Goal: Check status: Check status

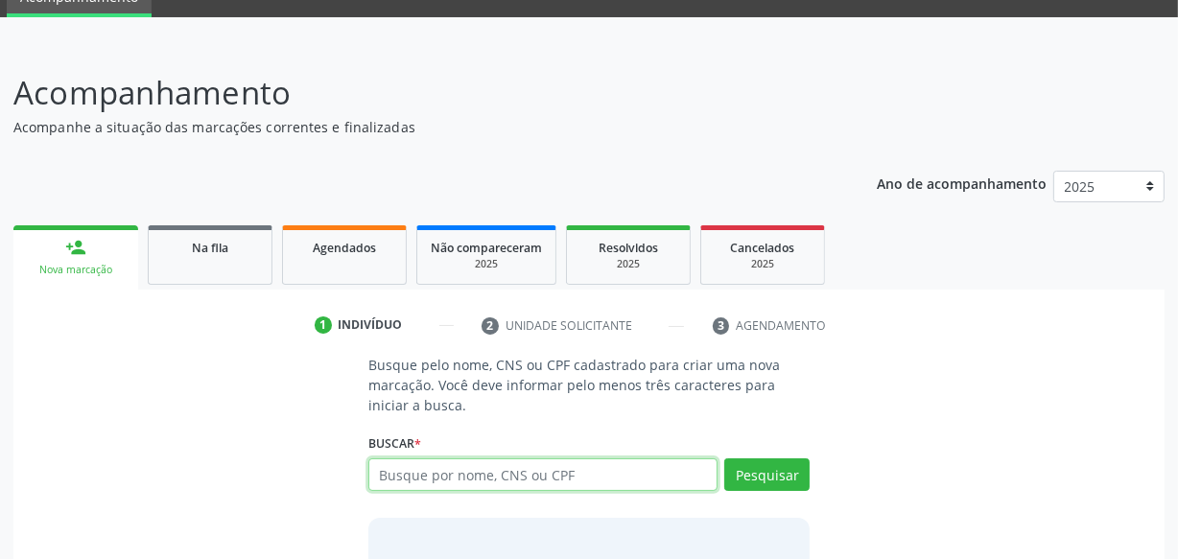
scroll to position [226, 0]
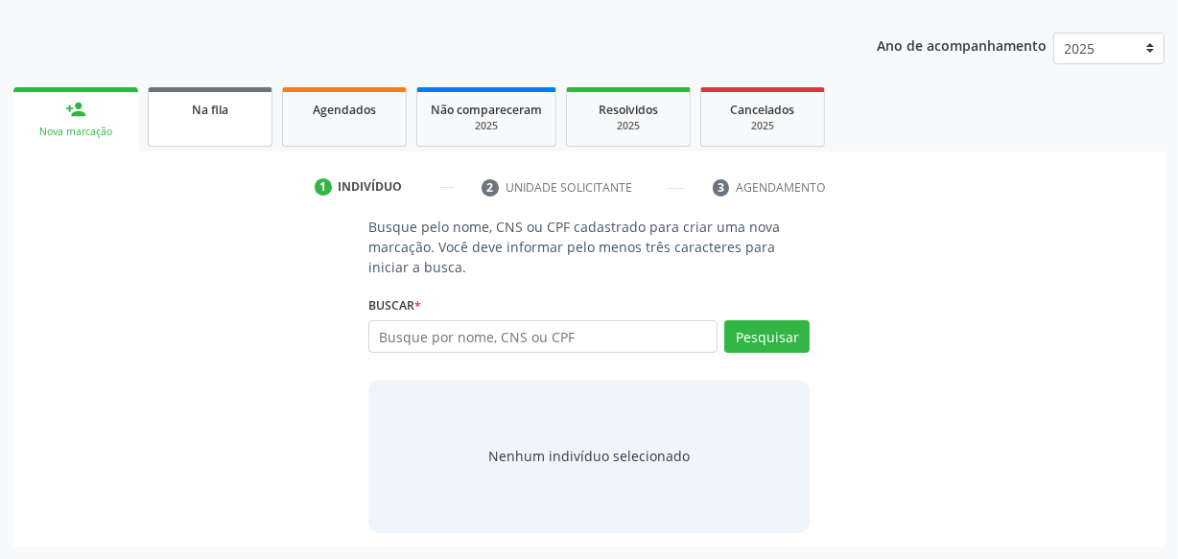
click at [258, 128] on link "Na fila" at bounding box center [210, 116] width 125 height 59
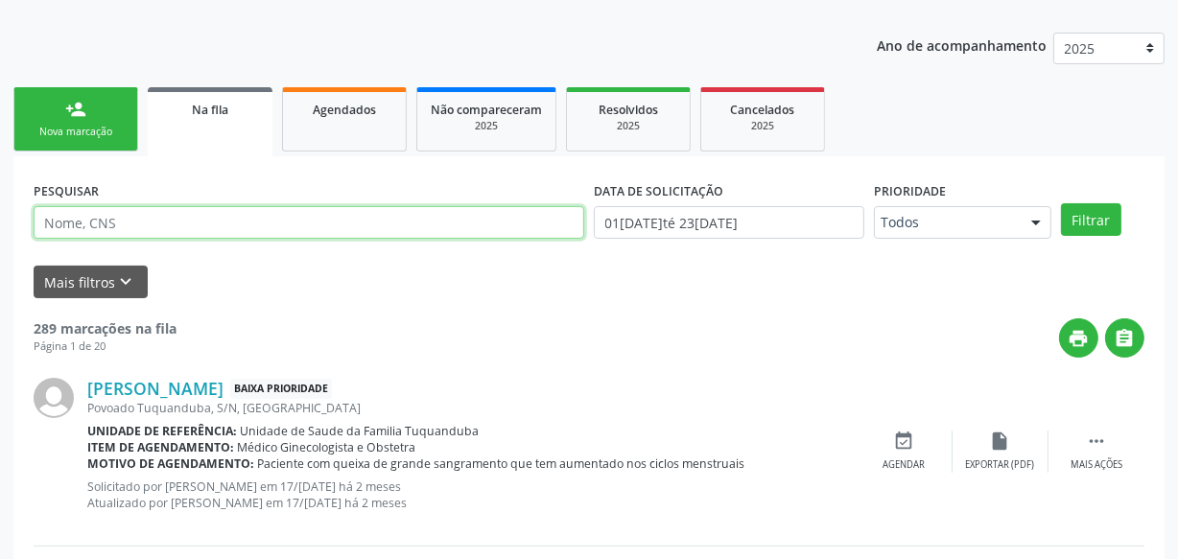
paste input "[PERSON_NAME]"
type input "[PERSON_NAME]"
click at [1061, 203] on button "Filtrar" at bounding box center [1091, 219] width 60 height 33
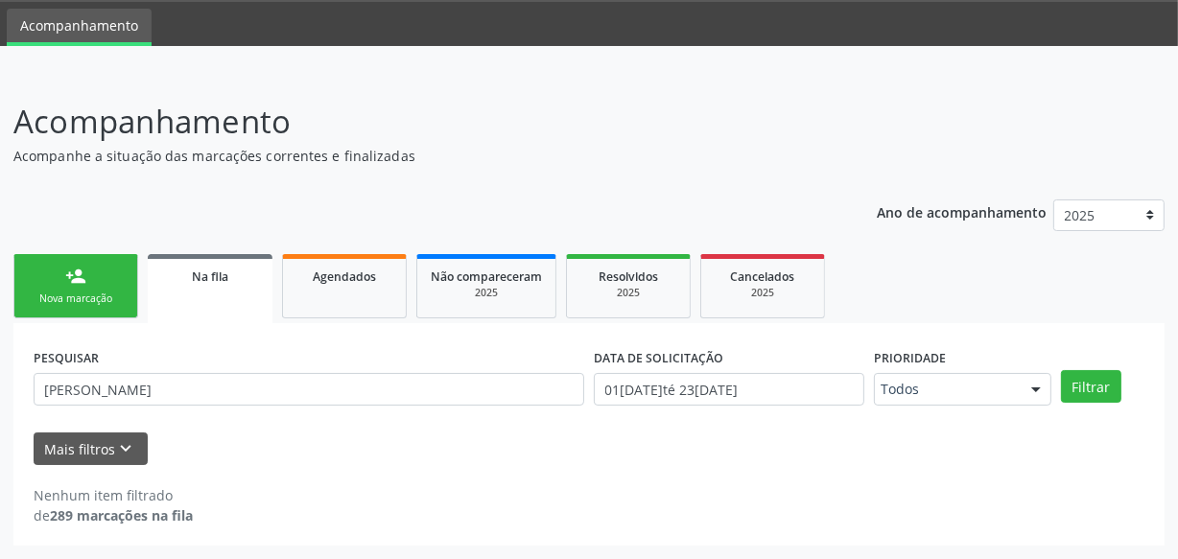
scroll to position [59, 0]
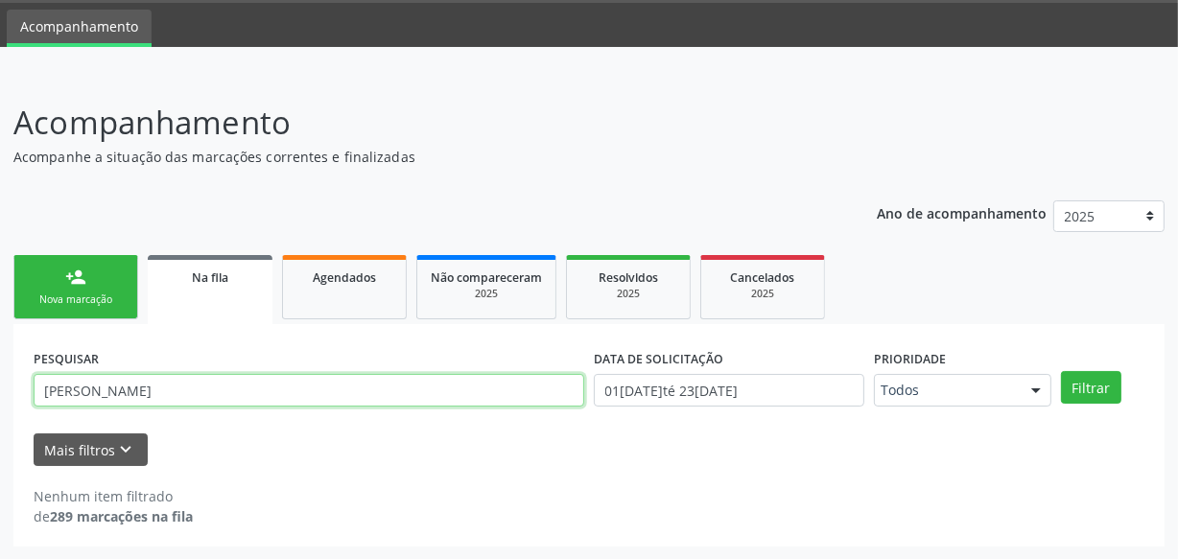
drag, startPoint x: 142, startPoint y: 393, endPoint x: 0, endPoint y: 393, distance: 142.0
click at [0, 393] on div "Acompanhamento Acompanhe a situação das marcações correntes e finalizadas Relat…" at bounding box center [589, 317] width 1178 height 486
click at [1061, 371] on button "Filtrar" at bounding box center [1091, 387] width 60 height 33
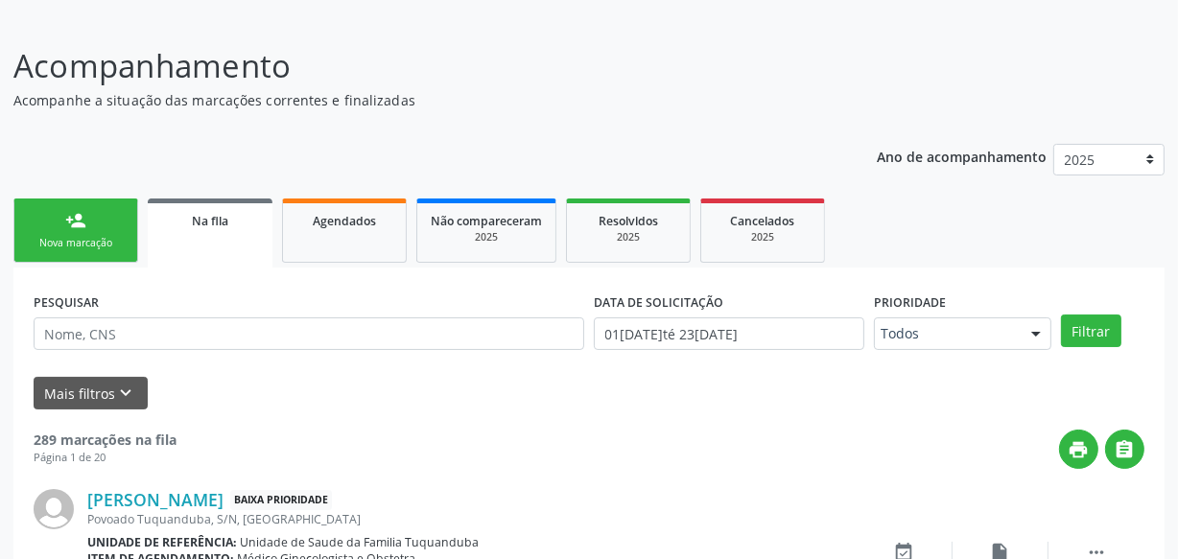
scroll to position [146, 0]
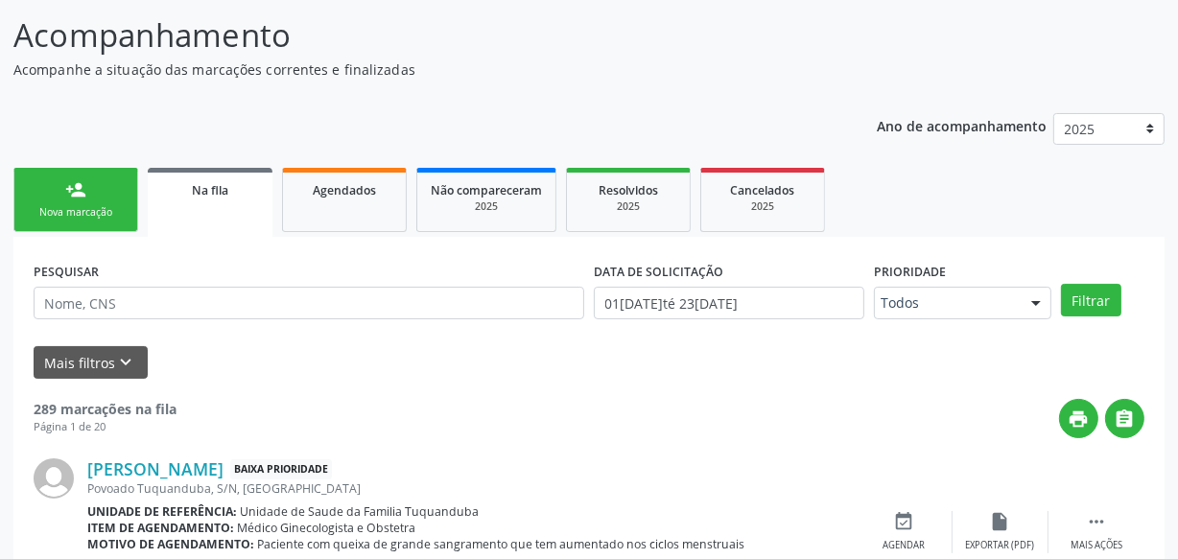
drag, startPoint x: 89, startPoint y: 195, endPoint x: 346, endPoint y: 12, distance: 315.7
click at [90, 197] on link "person_add Nova marcação" at bounding box center [75, 200] width 125 height 64
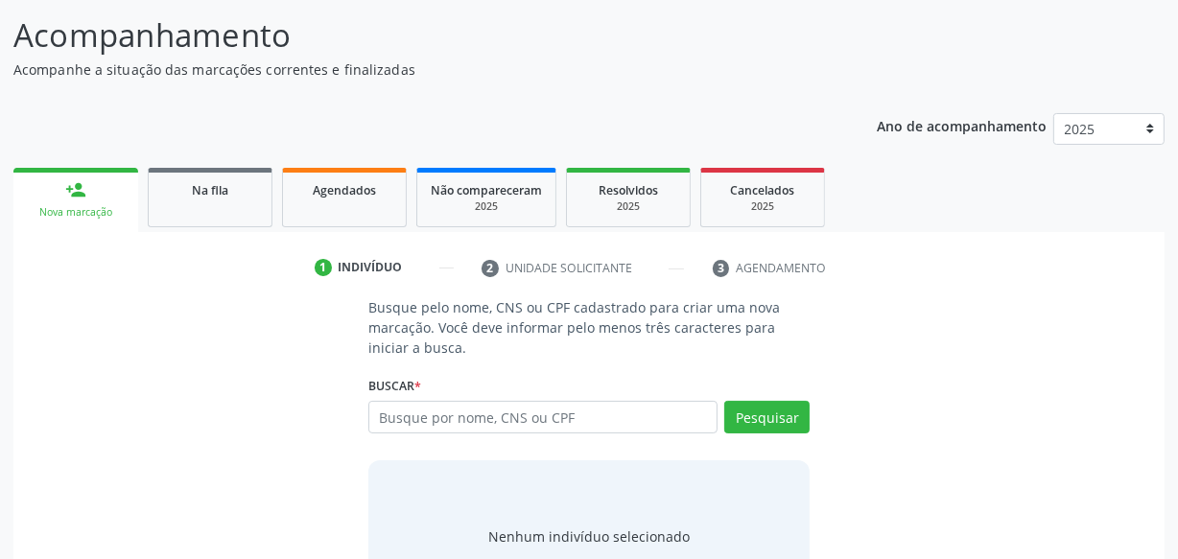
click at [247, 194] on div "Na fila" at bounding box center [210, 189] width 96 height 20
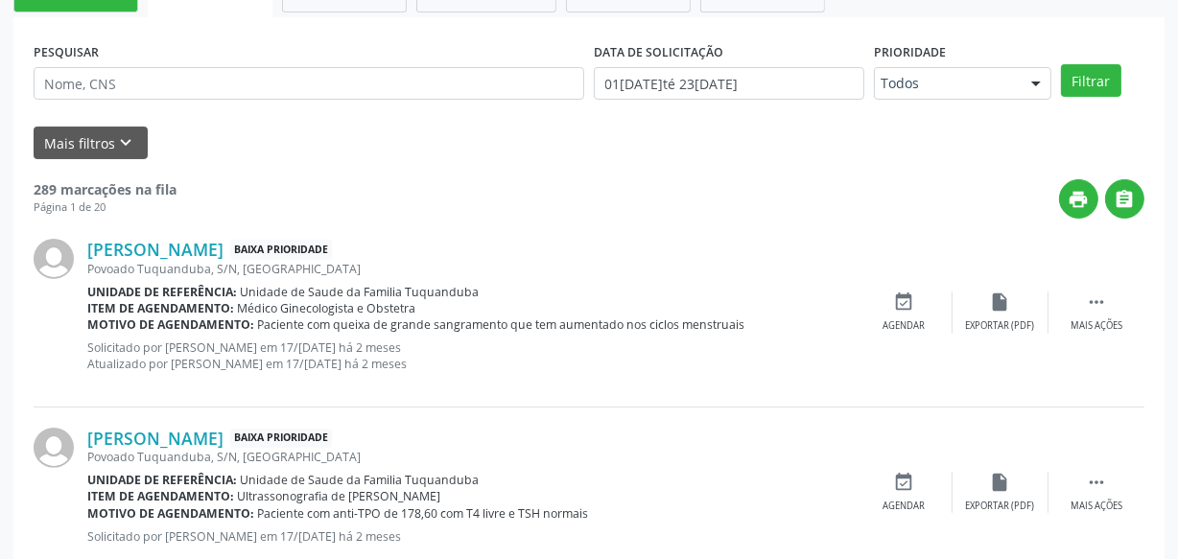
scroll to position [408, 0]
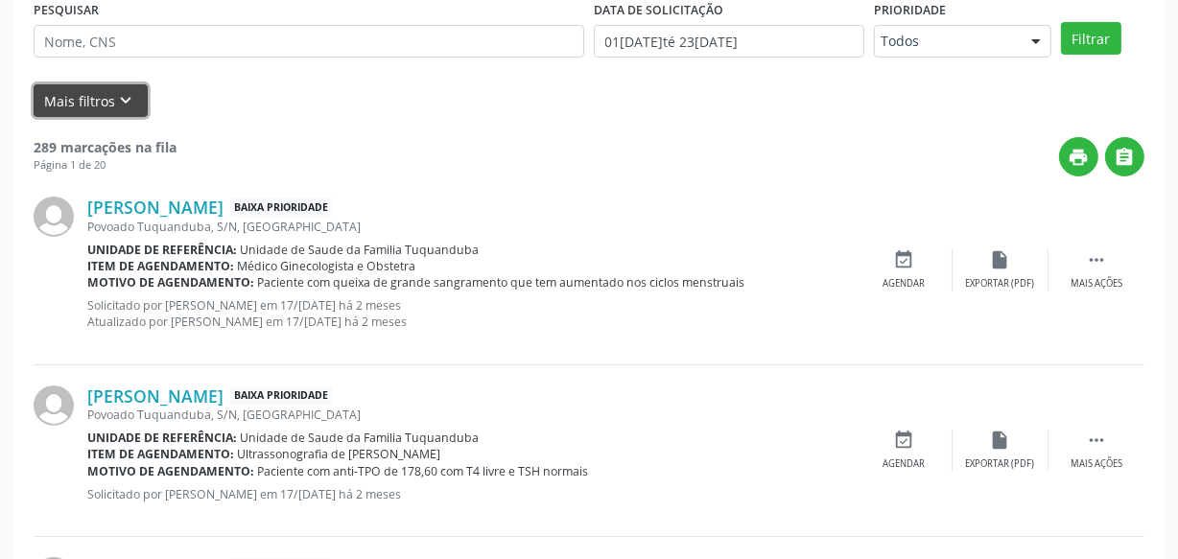
click at [99, 87] on button "Mais filtros keyboard_arrow_down" at bounding box center [91, 101] width 114 height 34
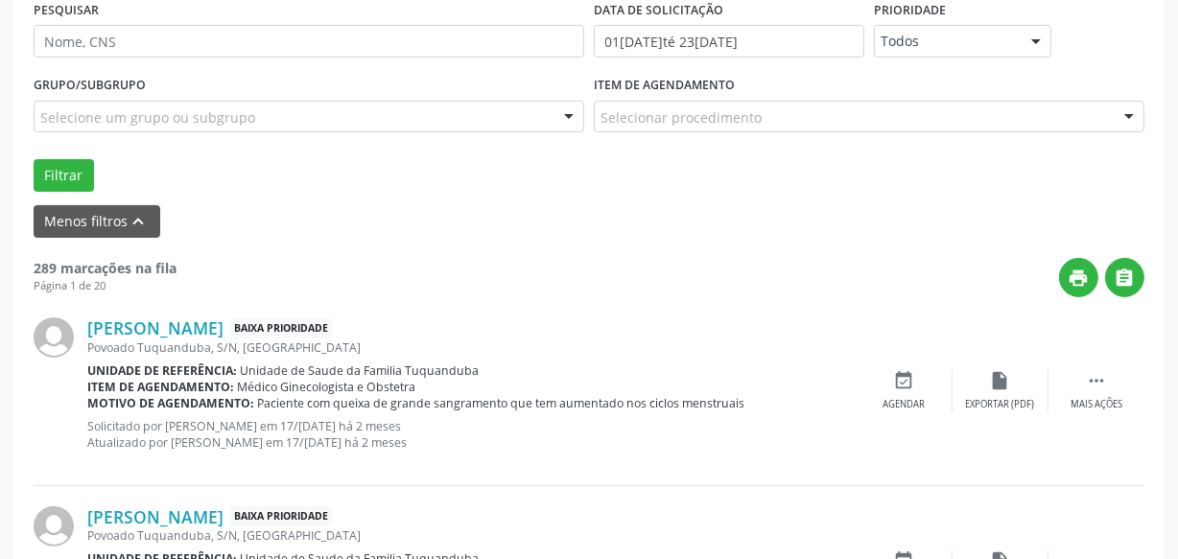
click at [840, 117] on div "Selecionar procedimento" at bounding box center [869, 117] width 551 height 33
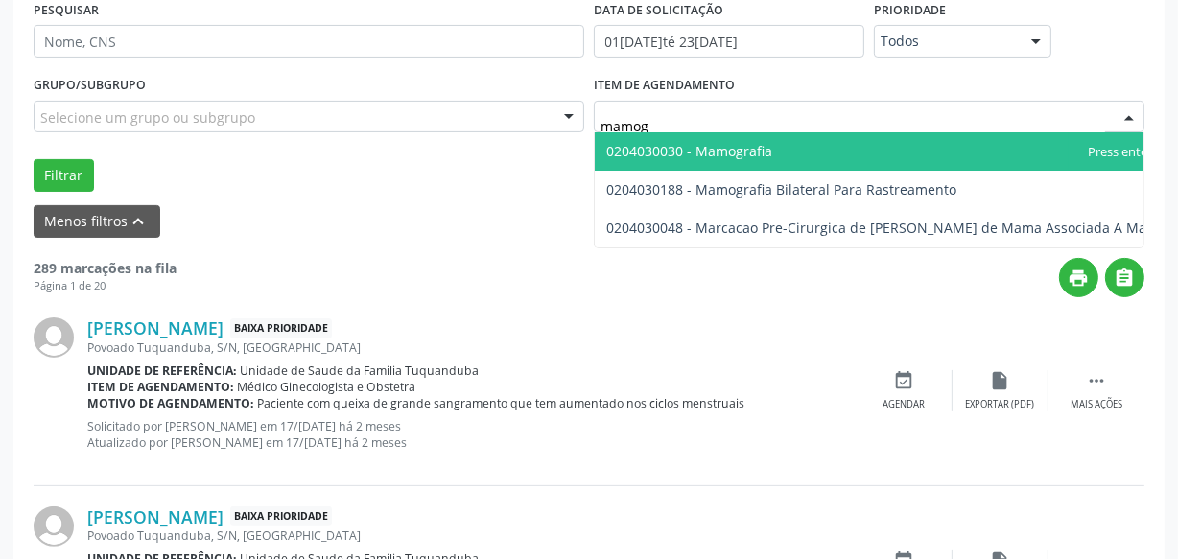
type input "mamogr"
click at [812, 142] on span "0204030030 - Mamografia" at bounding box center [905, 151] width 620 height 38
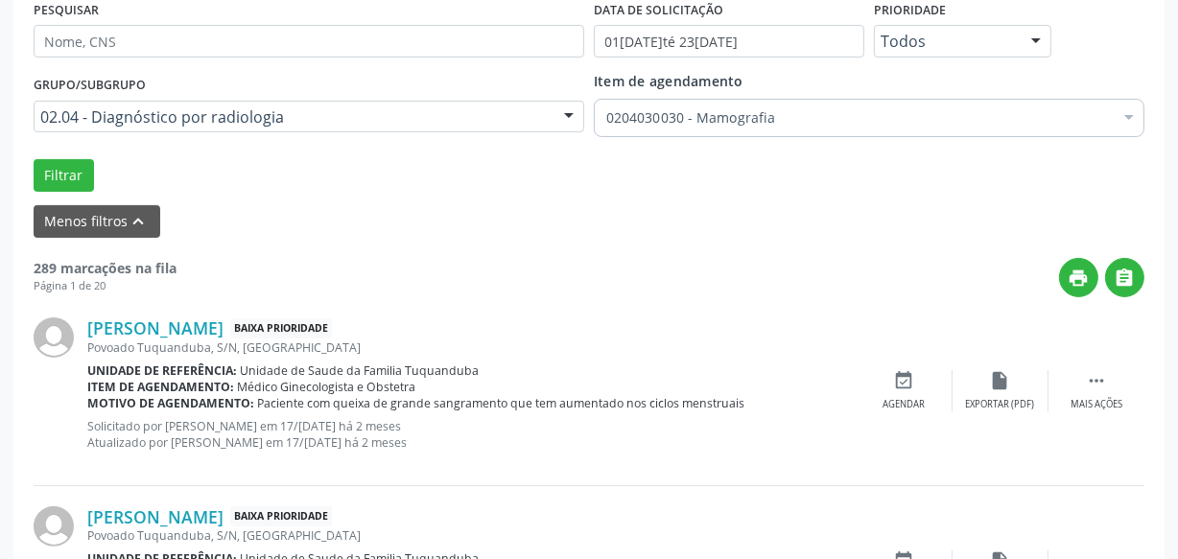
click at [719, 126] on div "0204030030 - Mamografia" at bounding box center [869, 118] width 551 height 38
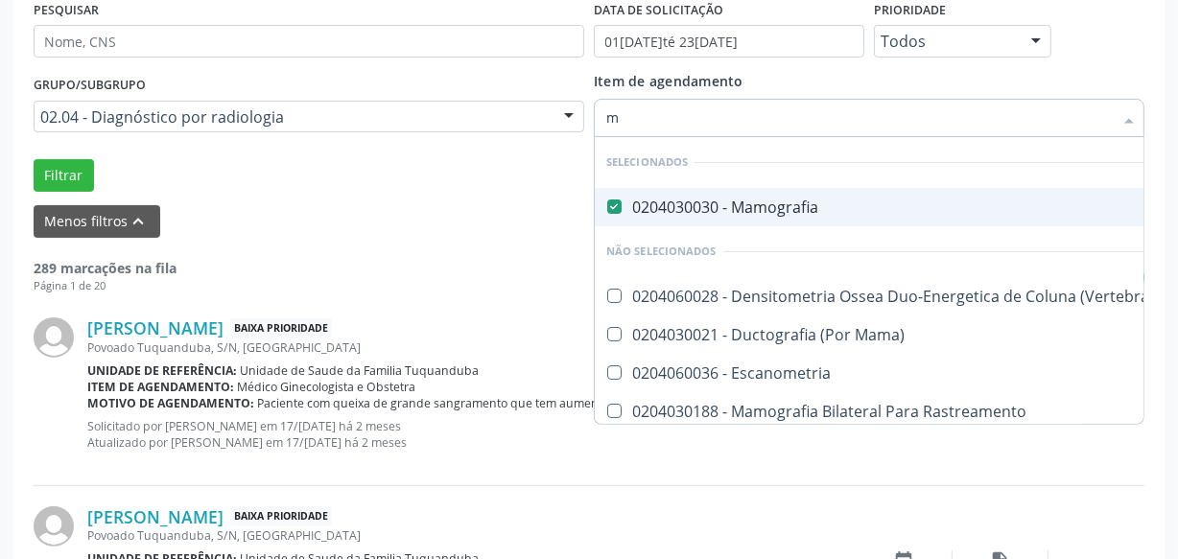
type input "ma"
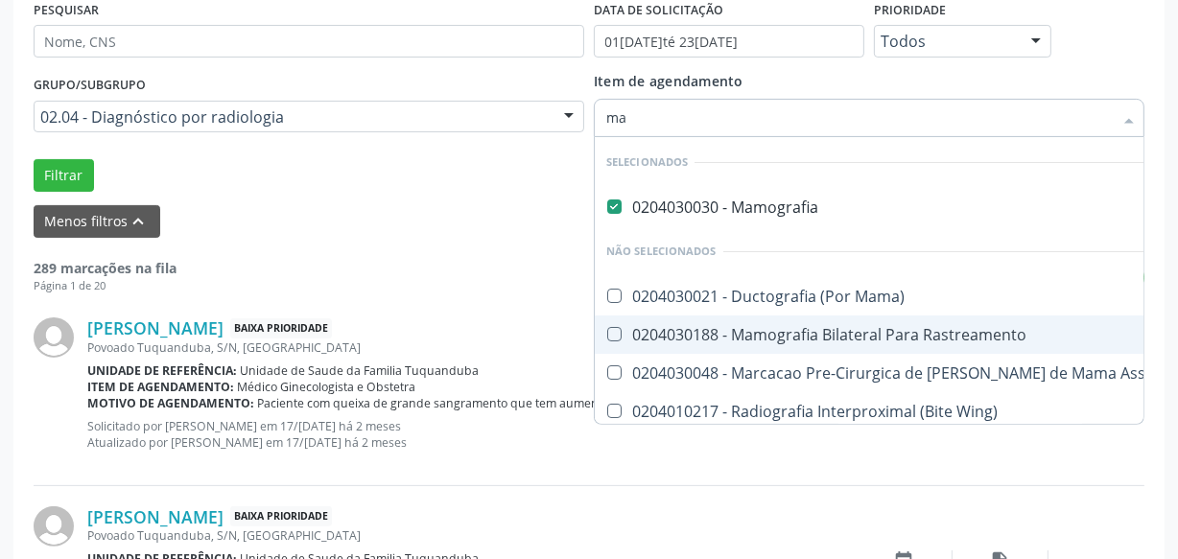
click at [671, 342] on span "0204030188 - Mamografia Bilateral Para Rastreamento" at bounding box center [952, 335] width 715 height 38
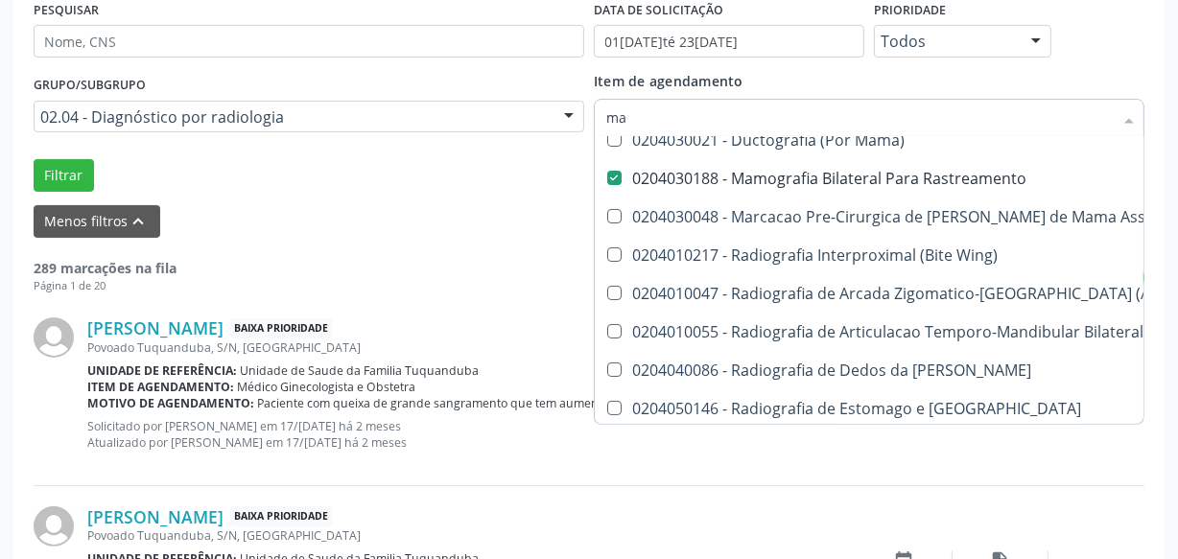
scroll to position [0, 0]
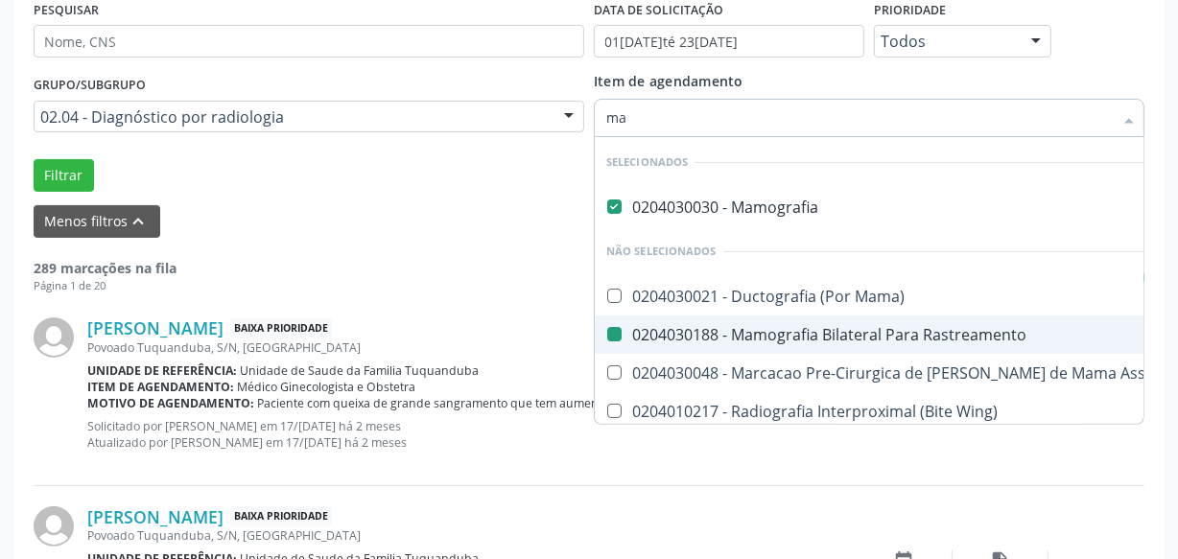
checkbox Rastreamento "false"
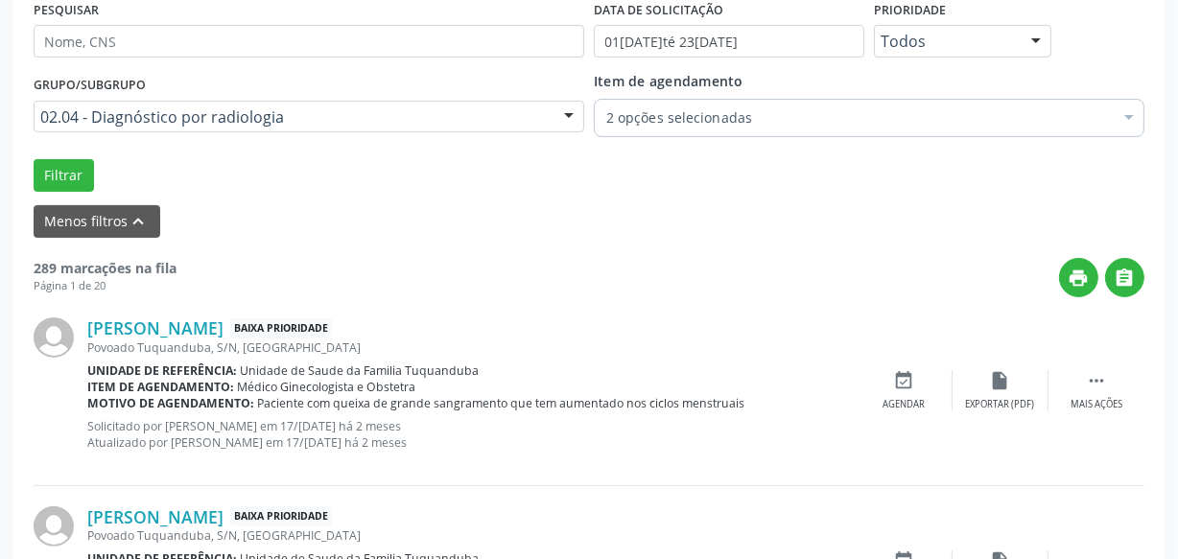
click at [461, 176] on div "Filtrar" at bounding box center [589, 175] width 1120 height 33
click at [83, 168] on button "Filtrar" at bounding box center [64, 175] width 60 height 33
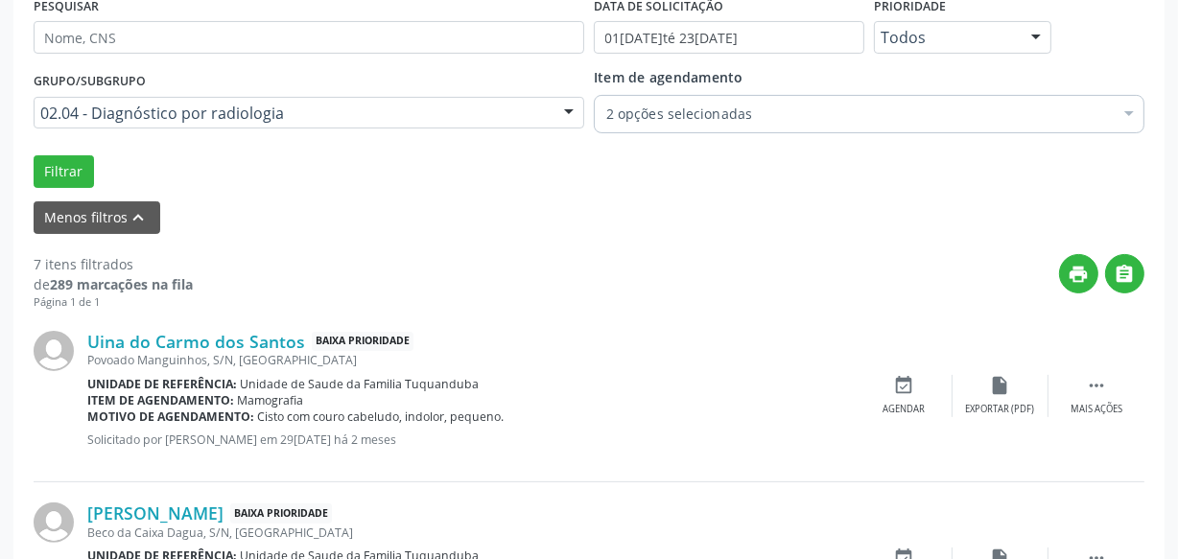
scroll to position [263, 0]
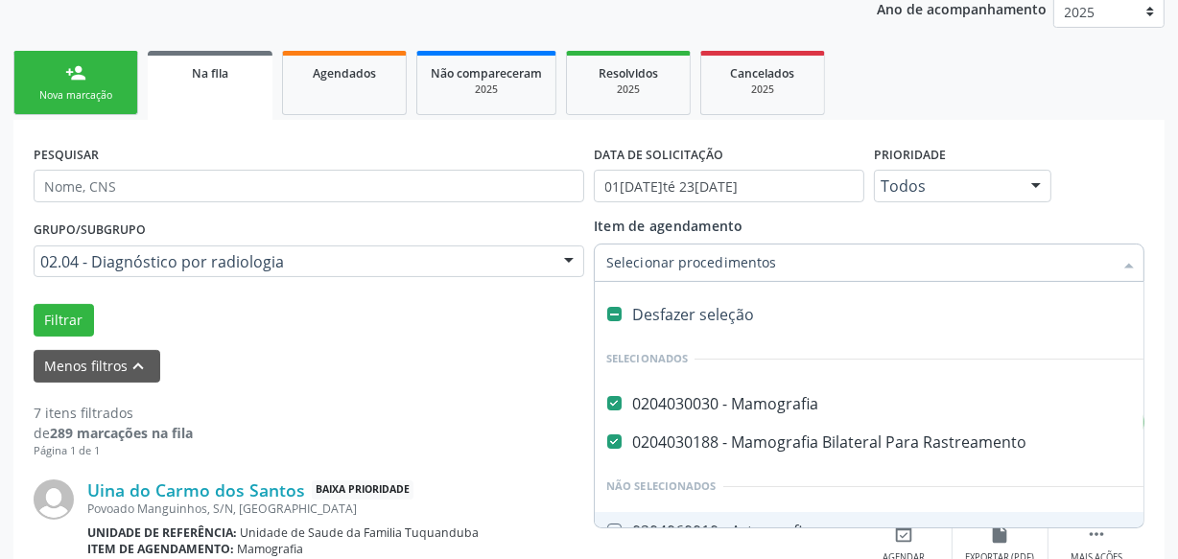
drag, startPoint x: 623, startPoint y: 310, endPoint x: 607, endPoint y: 316, distance: 16.4
click at [622, 310] on div "Desfazer seleção" at bounding box center [1004, 314] width 818 height 38
checkbox Mamografia "false"
checkbox Rastreamento "false"
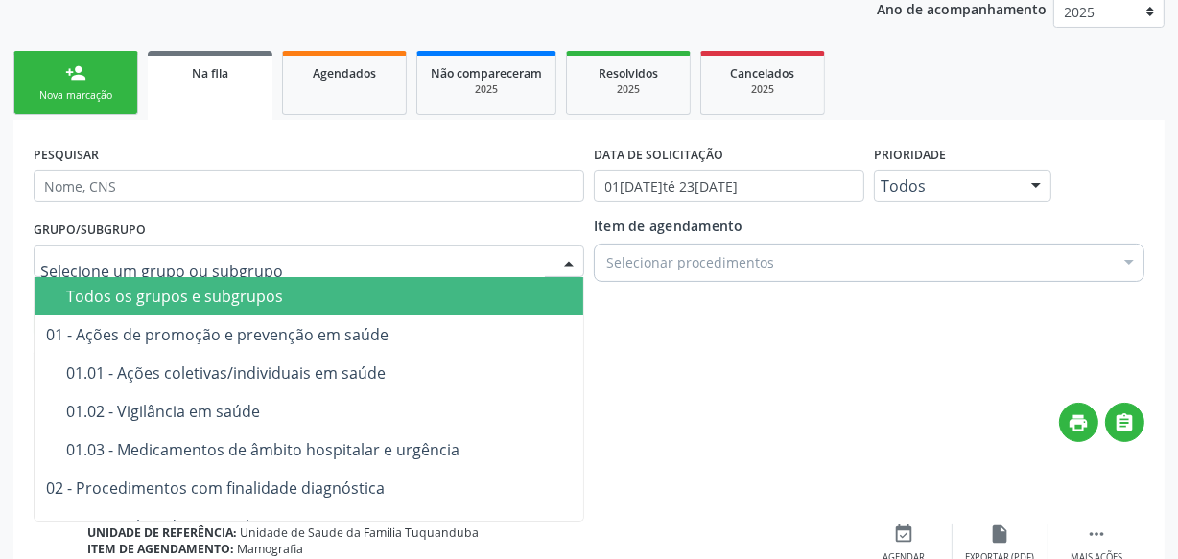
click at [160, 300] on div "Todos os grupos e subgrupos" at bounding box center [390, 296] width 648 height 15
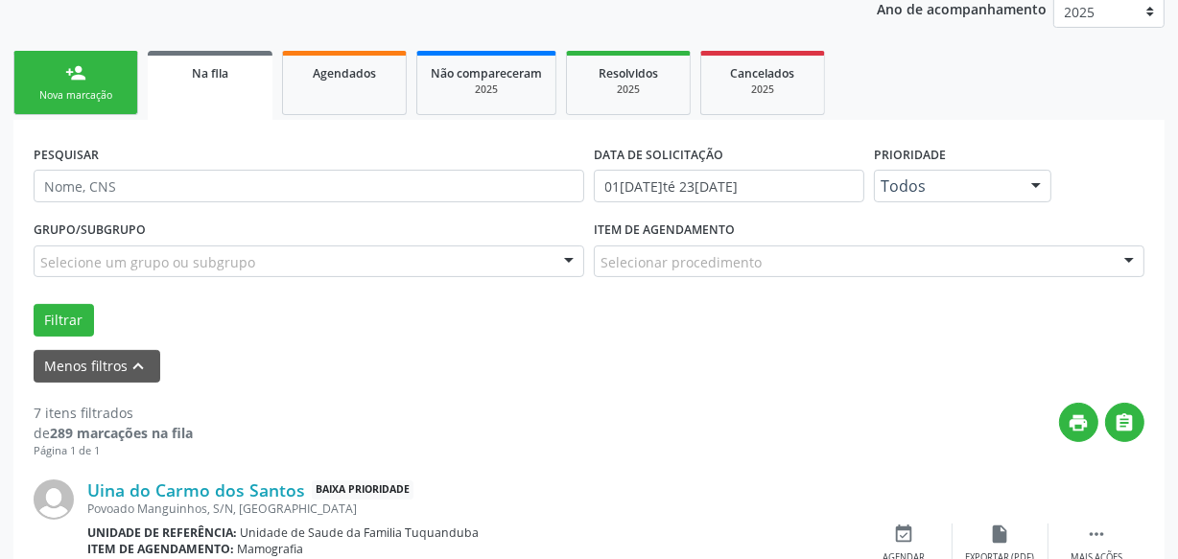
click at [182, 298] on div "Todos os grupos e subgrupos" at bounding box center [390, 296] width 648 height 15
click at [57, 306] on button "Filtrar" at bounding box center [64, 320] width 60 height 33
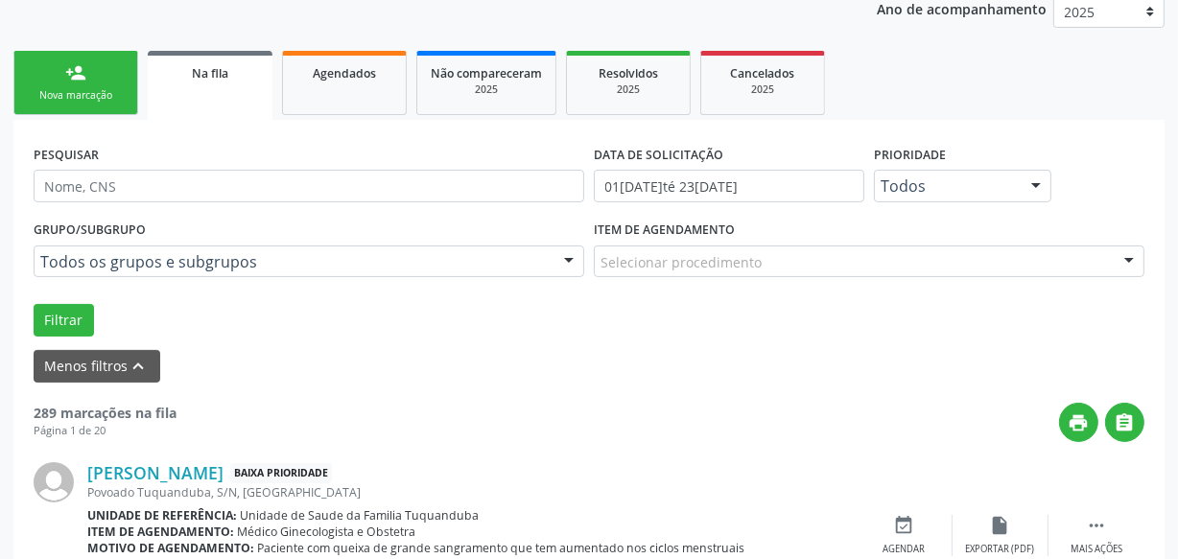
click at [73, 96] on div "Nova marcação" at bounding box center [76, 95] width 96 height 14
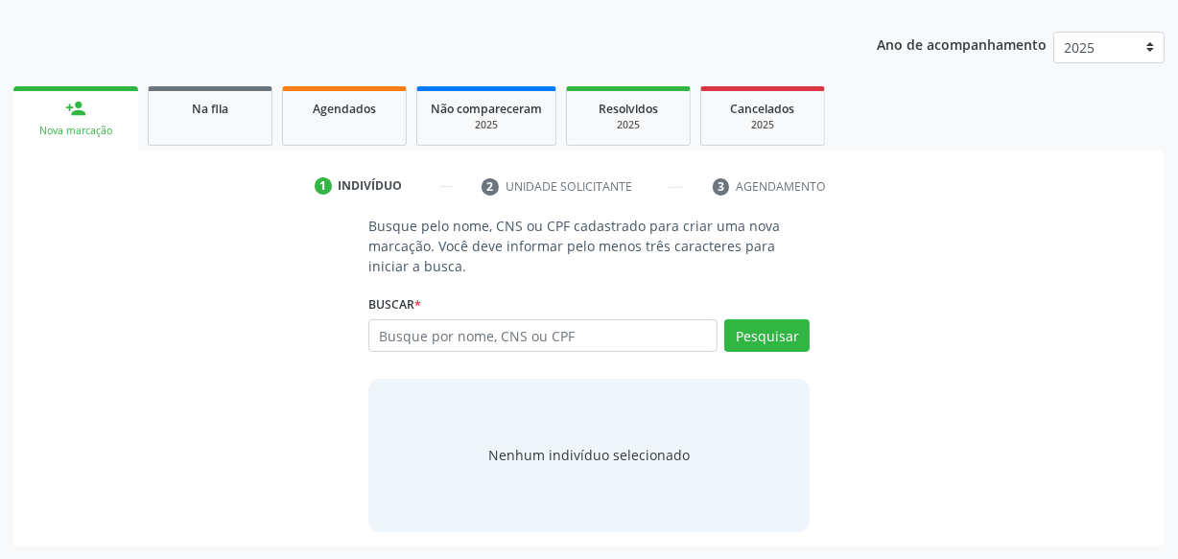
scroll to position [226, 0]
click at [211, 134] on link "Na fila" at bounding box center [210, 116] width 125 height 59
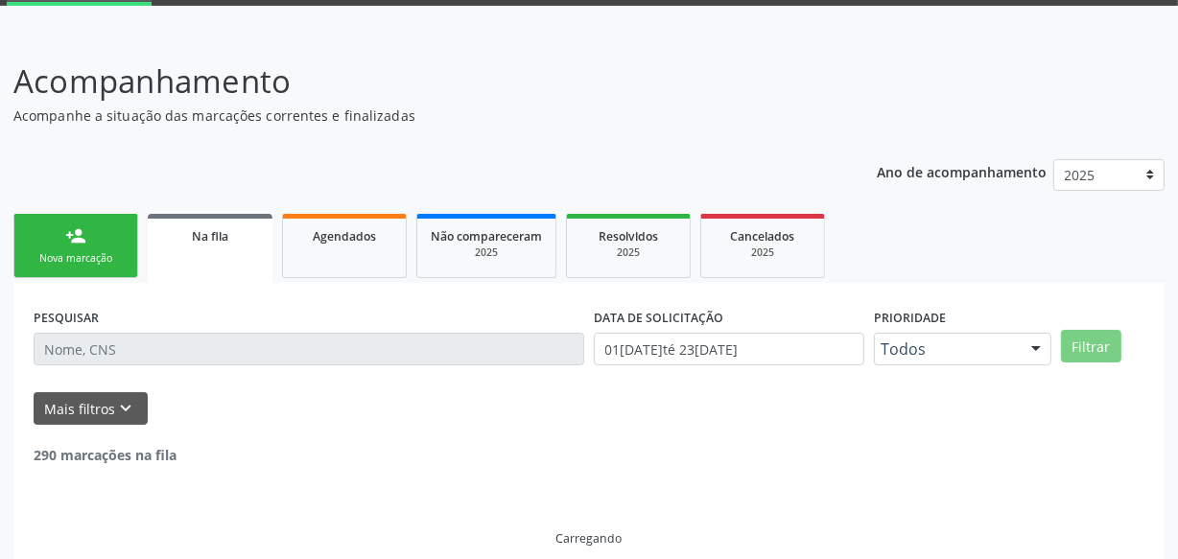
scroll to position [120, 0]
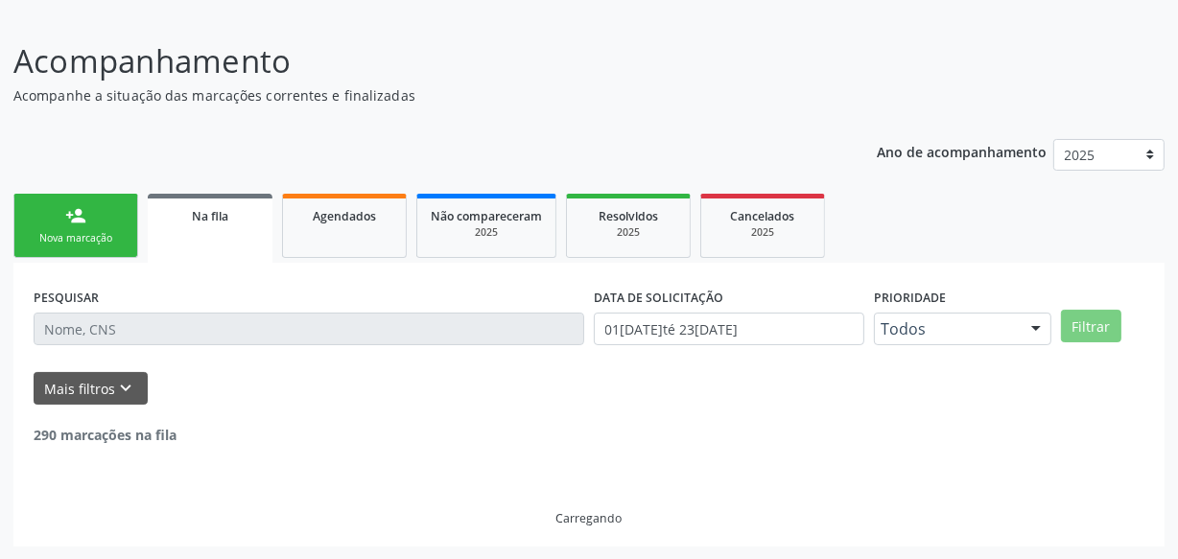
click at [179, 365] on form "PESQUISAR DATA DE SOLICITAÇÃO 01/[DATE]é 23/[DATE] Prioridade Todos Todos Baixa…" at bounding box center [589, 344] width 1111 height 122
click at [183, 341] on input "text" at bounding box center [309, 329] width 551 height 33
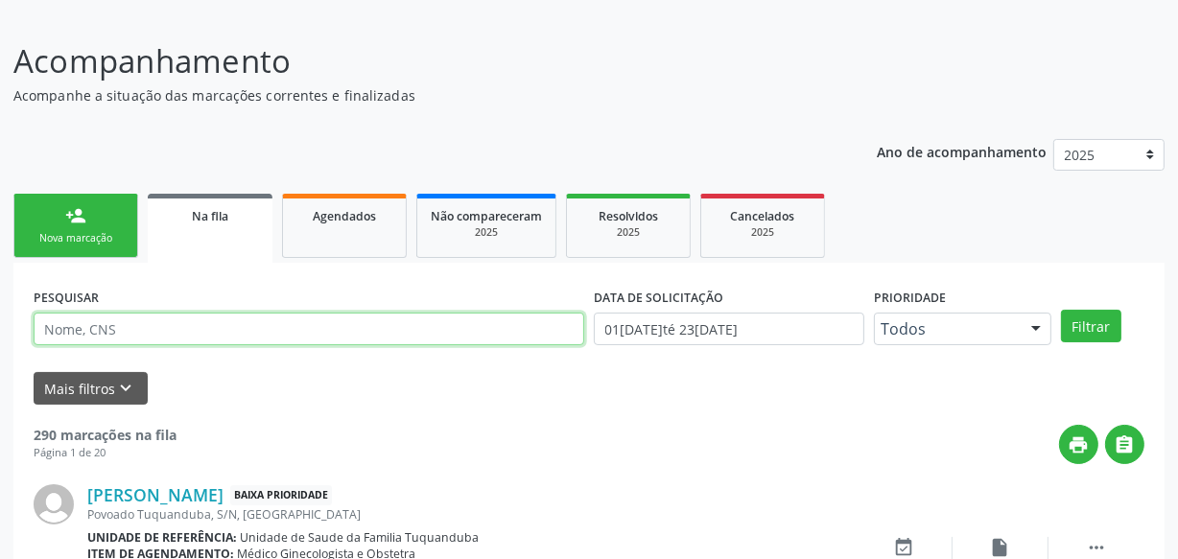
click at [188, 339] on input "text" at bounding box center [309, 329] width 551 height 33
type input "dores"
click at [1061, 310] on button "Filtrar" at bounding box center [1091, 326] width 60 height 33
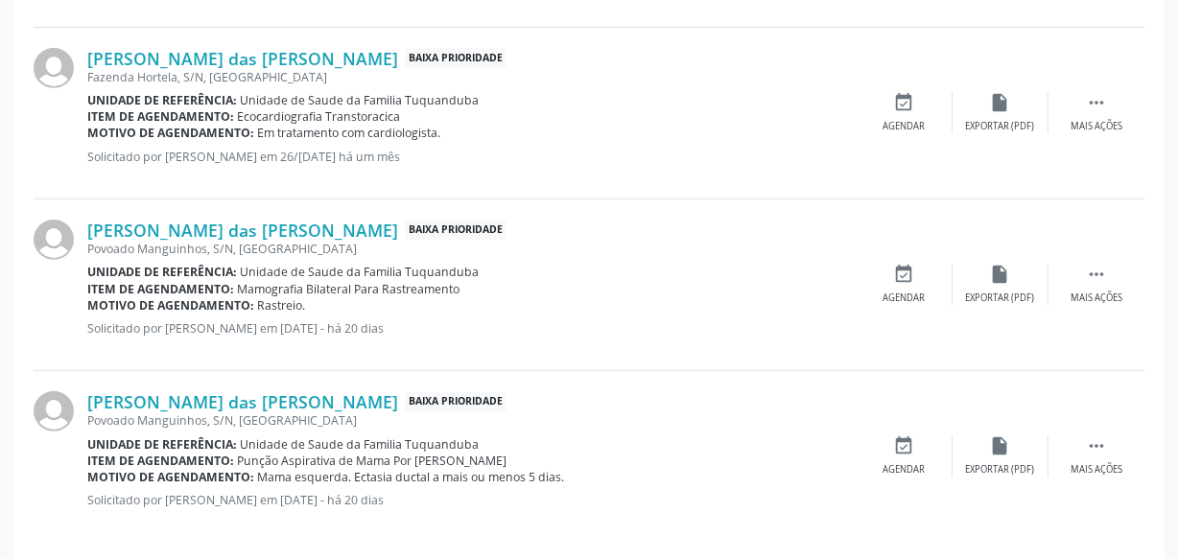
scroll to position [950, 0]
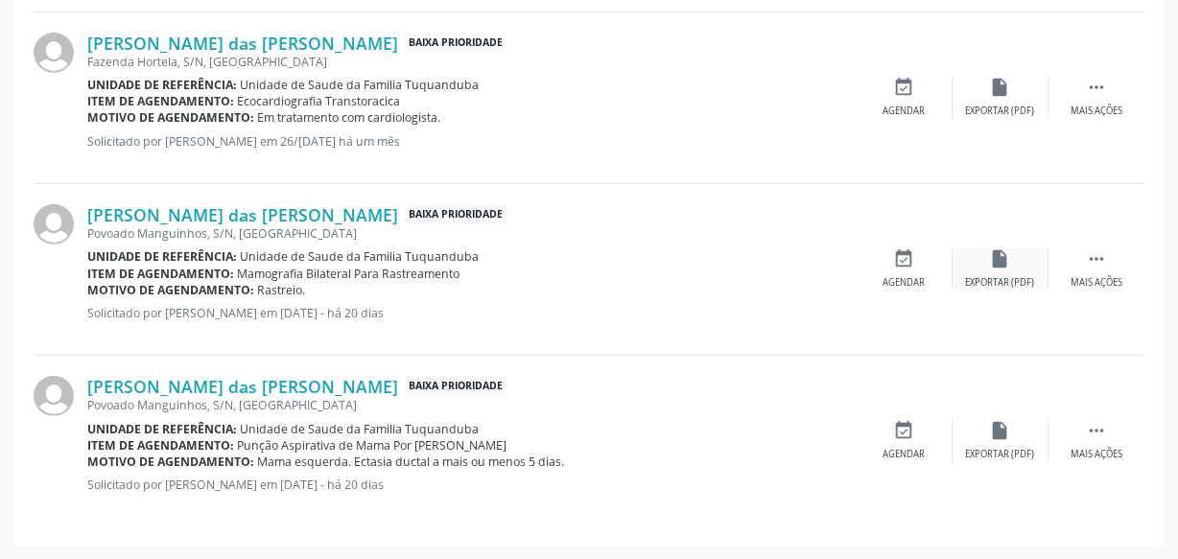
click at [1005, 276] on div "Exportar (PDF)" at bounding box center [1000, 282] width 69 height 13
click at [1098, 239] on div "[PERSON_NAME] das [PERSON_NAME] Baixa Prioridade Povoado Manguinhos, S/N, [GEOG…" at bounding box center [589, 270] width 1111 height 172
click at [1094, 258] on icon "" at bounding box center [1096, 258] width 21 height 21
click at [794, 266] on div "print Imprimir" at bounding box center [809, 268] width 96 height 41
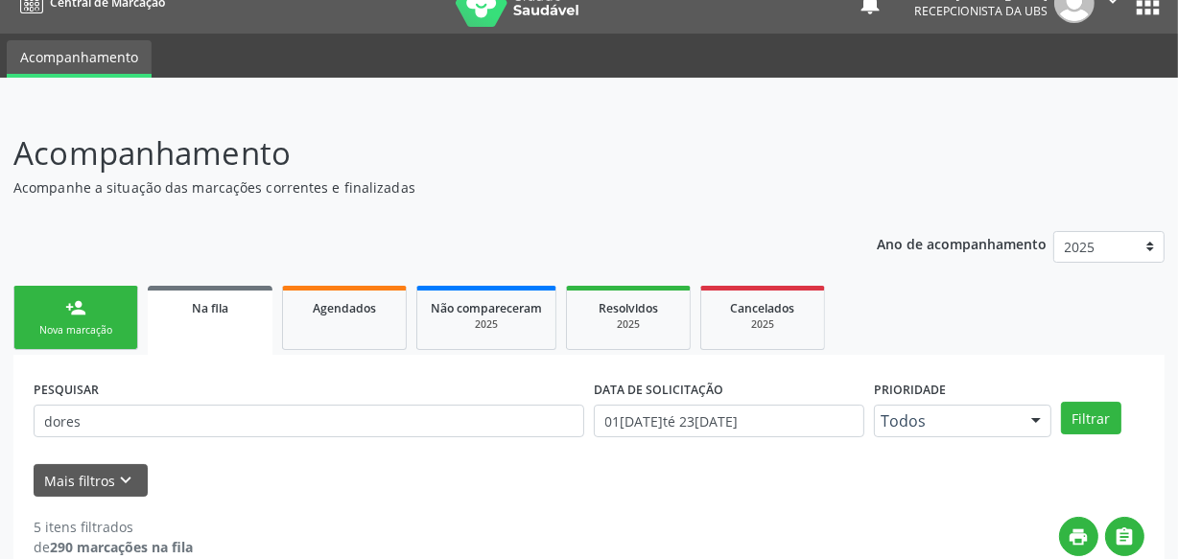
scroll to position [0, 0]
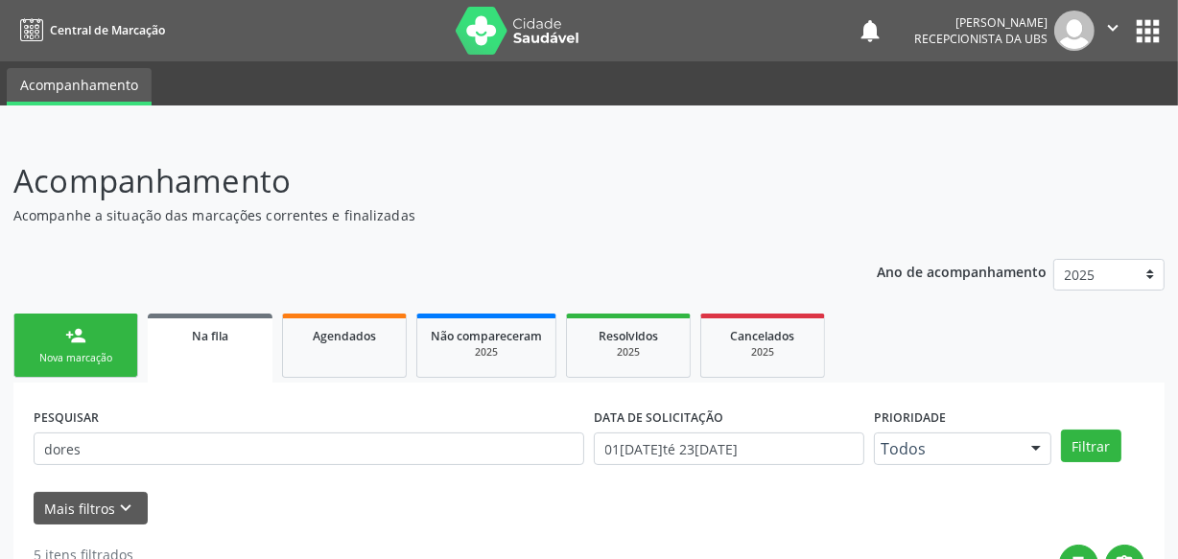
click at [96, 365] on link "person_add Nova marcação" at bounding box center [75, 346] width 125 height 64
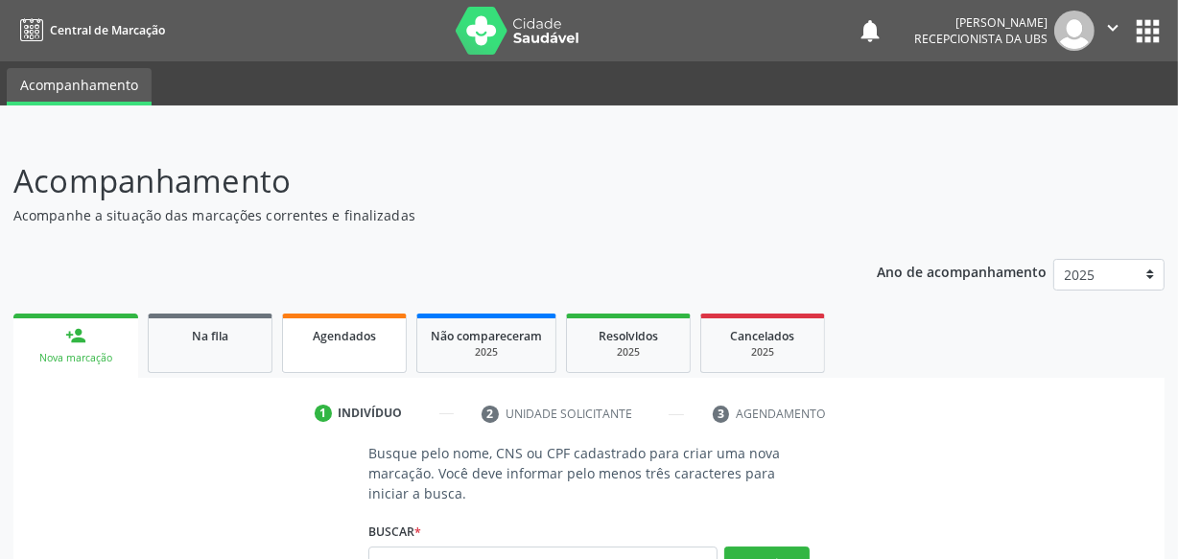
click at [355, 369] on link "Agendados" at bounding box center [344, 343] width 125 height 59
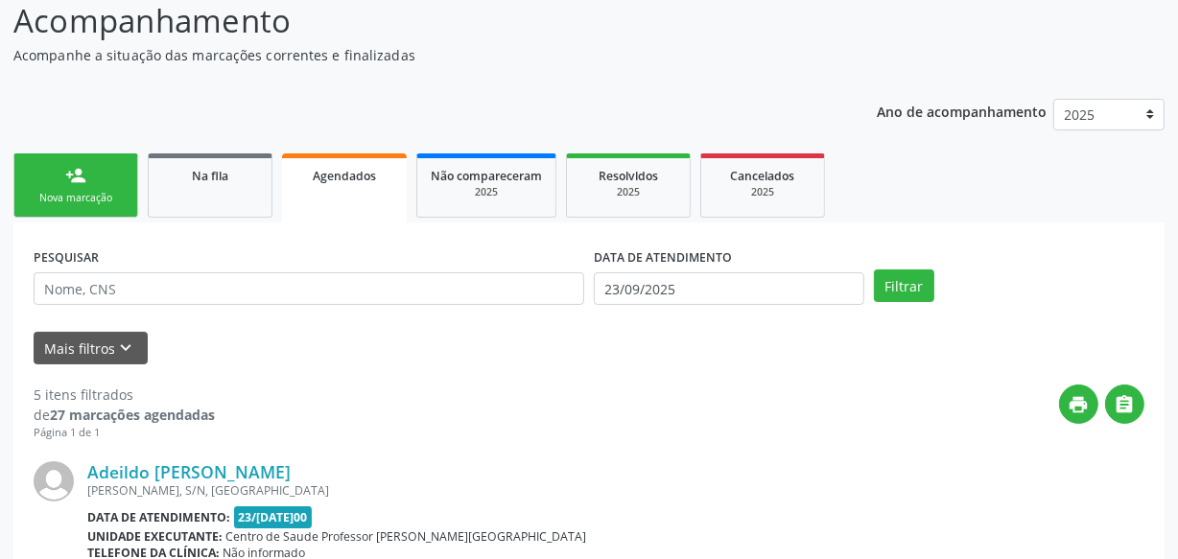
scroll to position [174, 0]
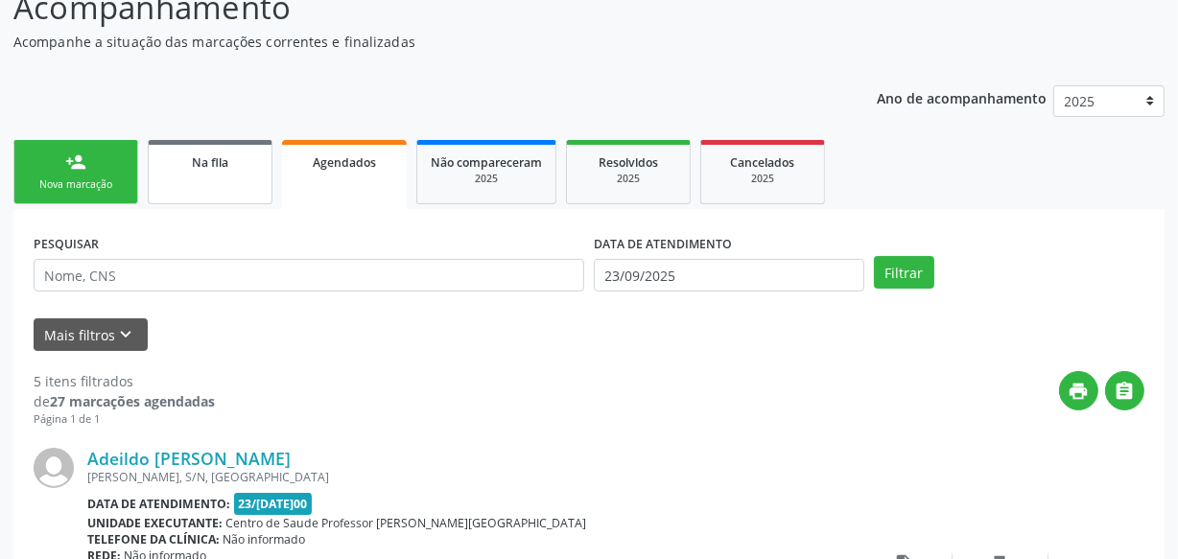
click at [198, 167] on span "Na fila" at bounding box center [210, 162] width 36 height 16
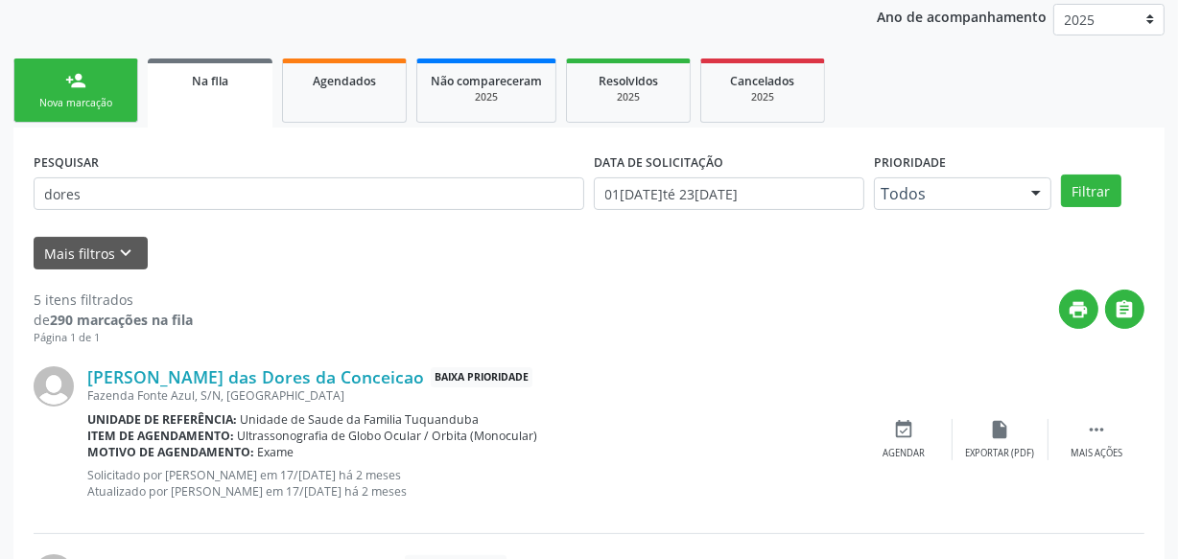
scroll to position [251, 0]
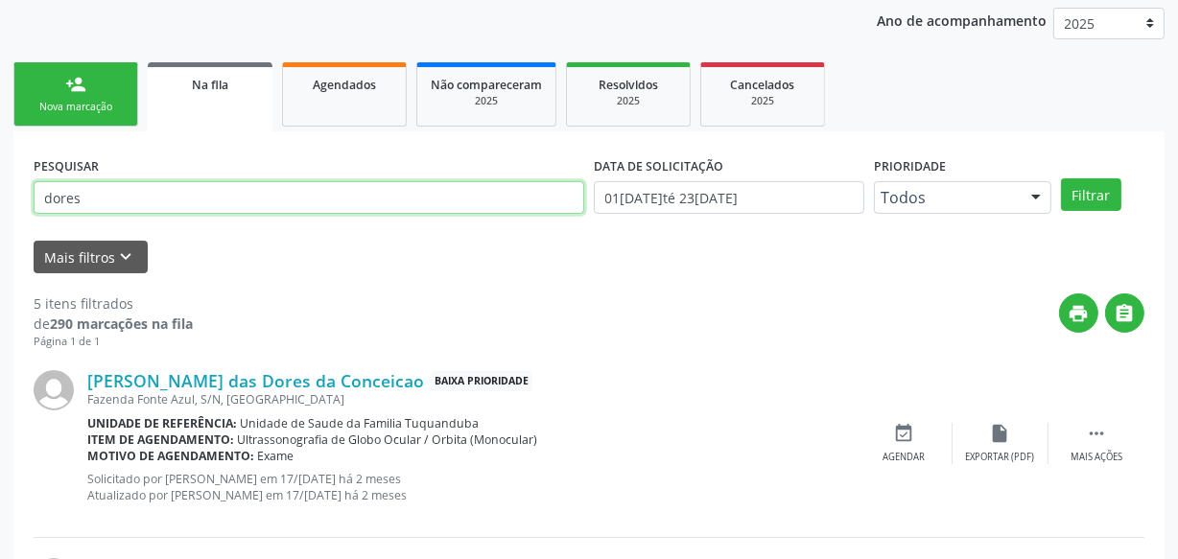
drag, startPoint x: 136, startPoint y: 200, endPoint x: 0, endPoint y: 197, distance: 136.2
click at [0, 197] on div "Acompanhamento Acompanhe a situação das marcações correntes e finalizadas Relat…" at bounding box center [589, 569] width 1178 height 1377
click at [1061, 178] on button "Filtrar" at bounding box center [1091, 194] width 60 height 33
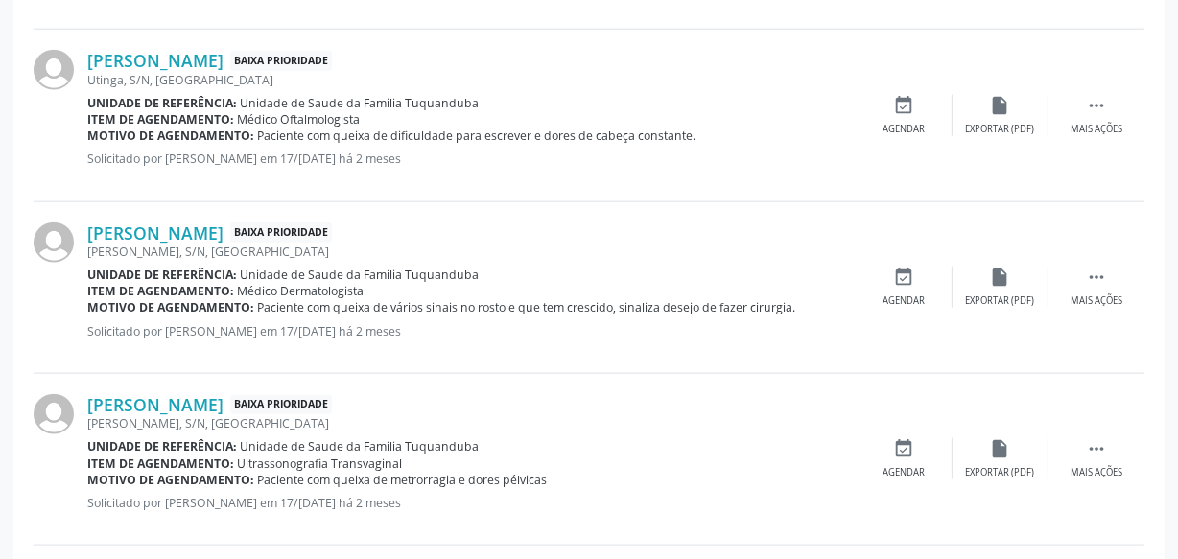
scroll to position [2753, 0]
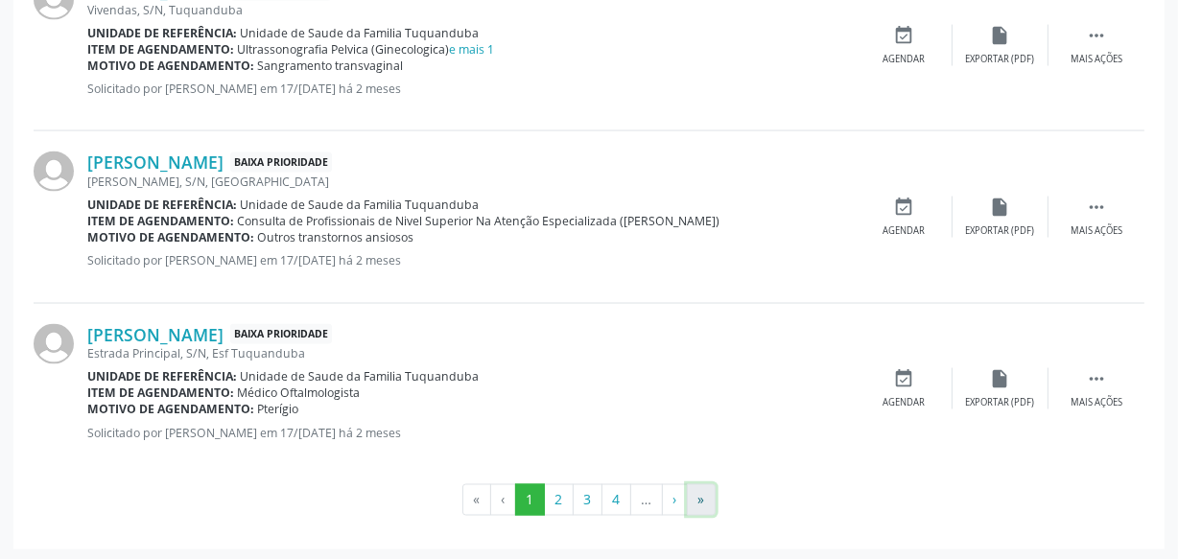
click at [709, 500] on button "»" at bounding box center [701, 500] width 29 height 33
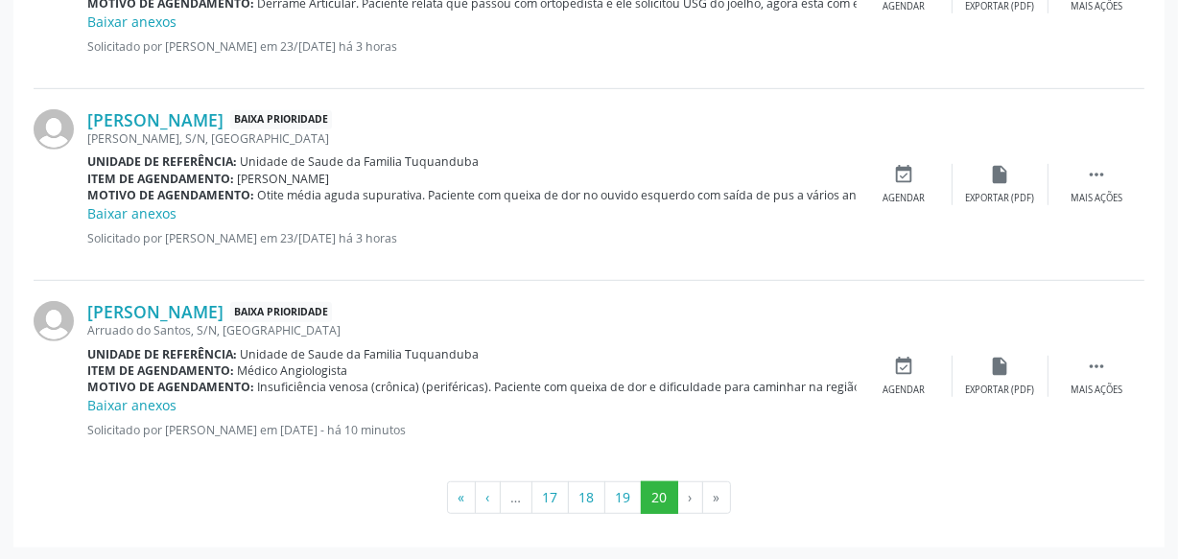
scroll to position [0, 0]
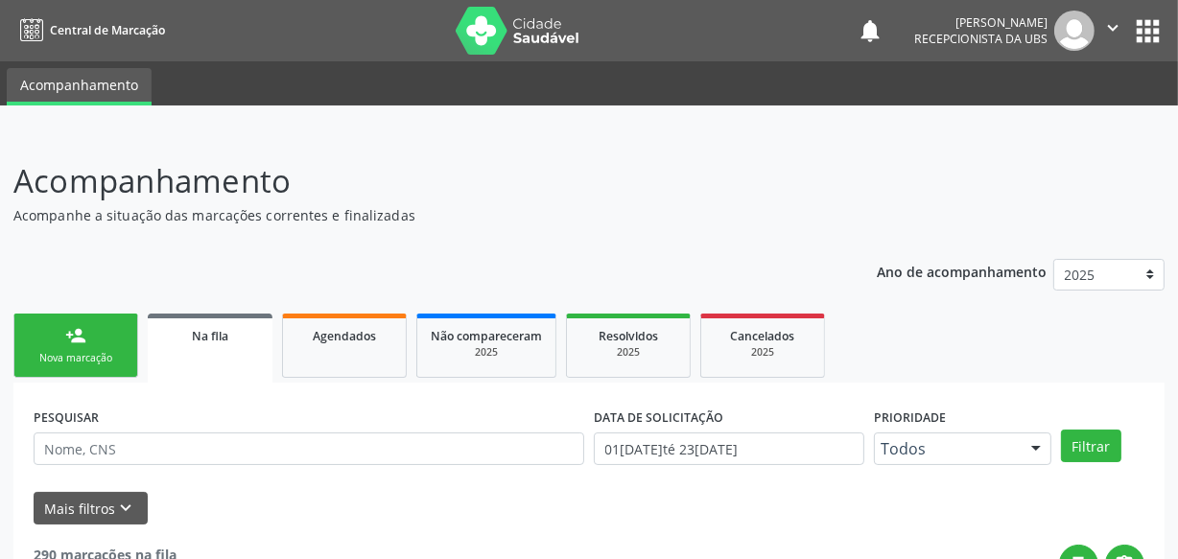
click at [105, 338] on link "person_add Nova marcação" at bounding box center [75, 346] width 125 height 64
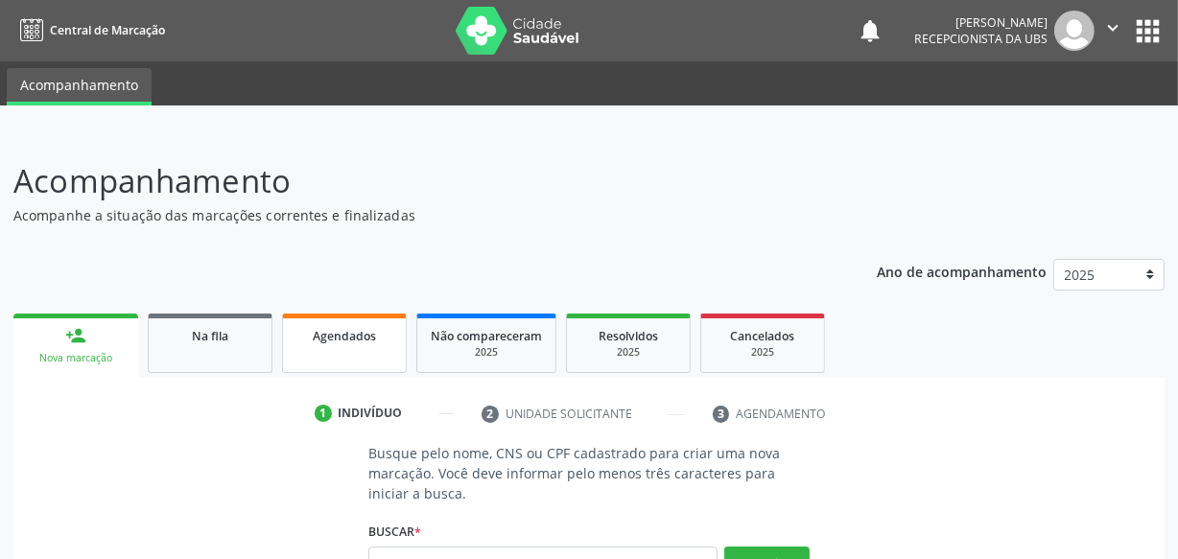
click at [339, 321] on link "Agendados" at bounding box center [344, 343] width 125 height 59
select select "8"
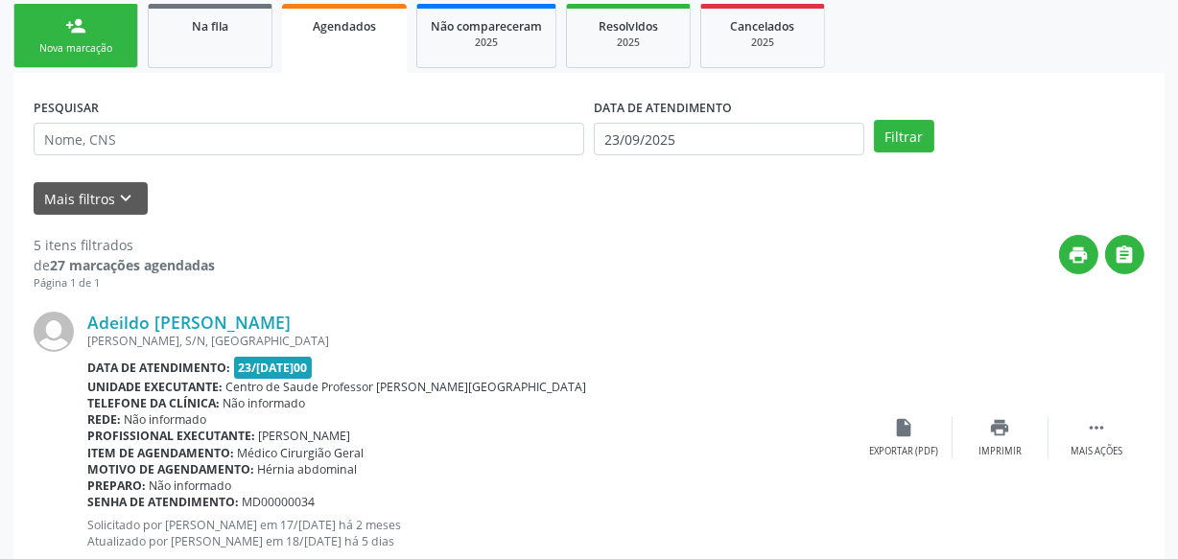
scroll to position [382, 0]
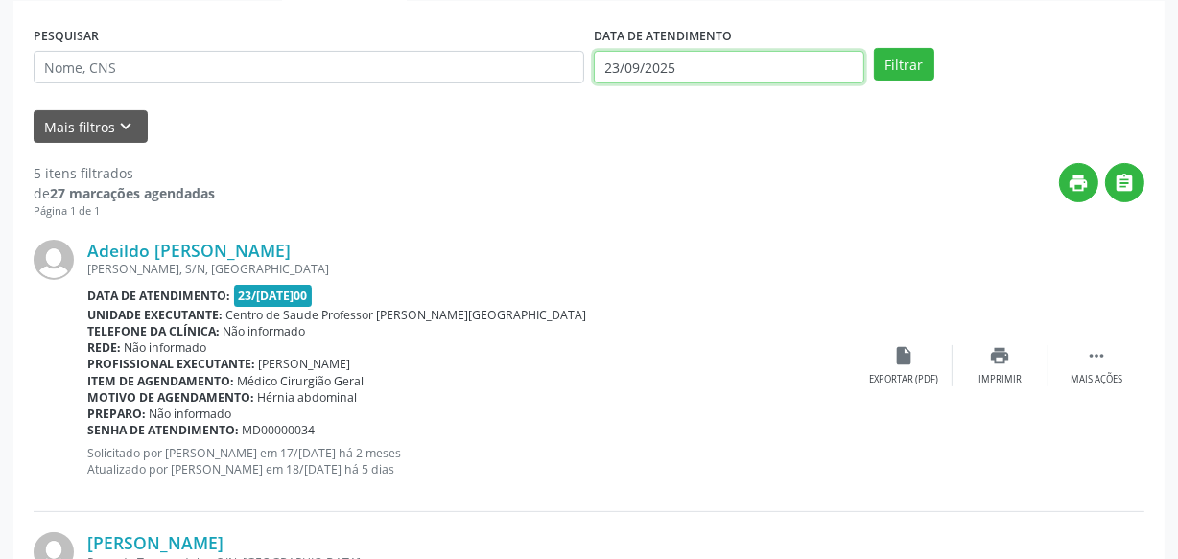
drag, startPoint x: 707, startPoint y: 66, endPoint x: 711, endPoint y: 78, distance: 12.1
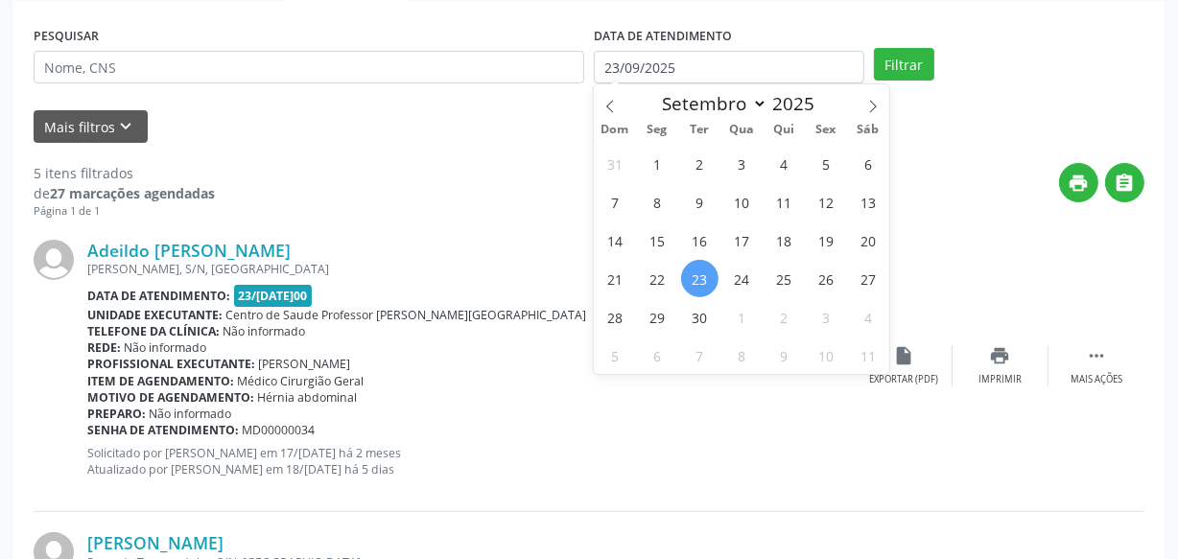
click at [499, 214] on div "print " at bounding box center [679, 191] width 929 height 57
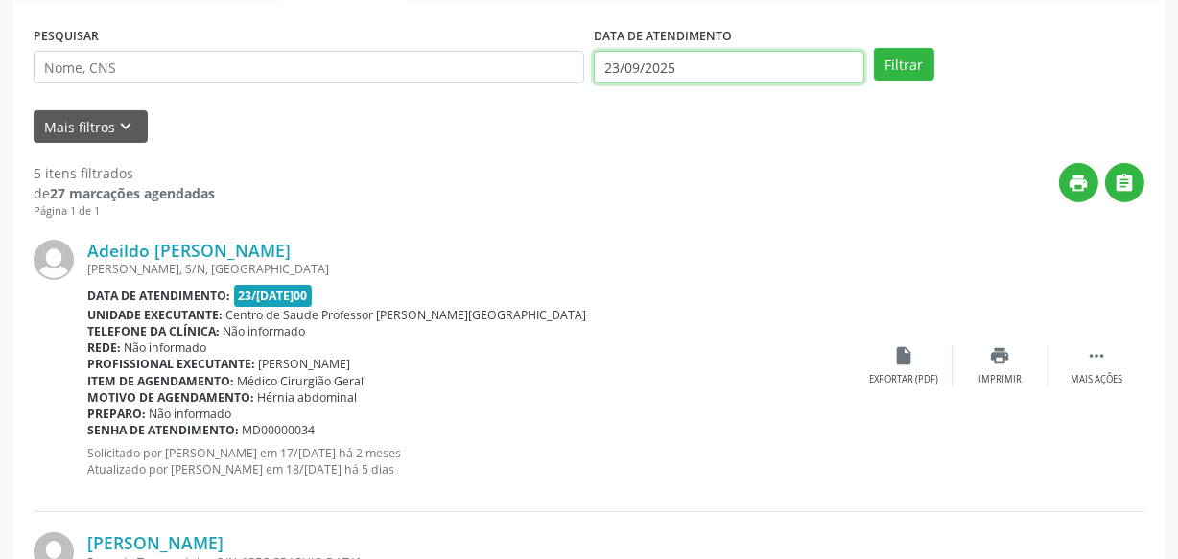
click at [775, 67] on input "23/09/2025" at bounding box center [729, 67] width 270 height 33
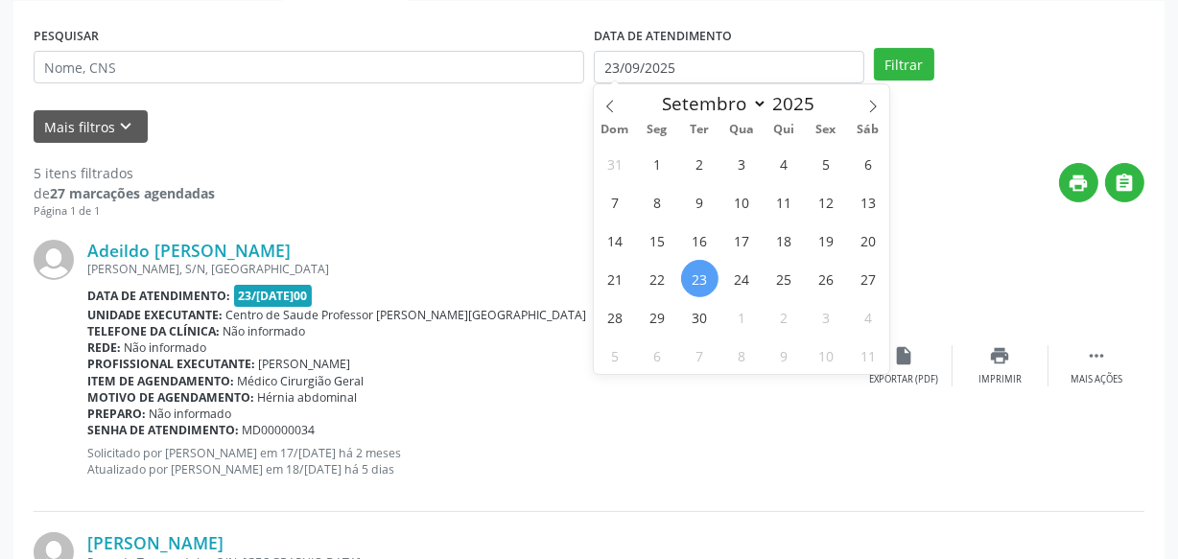
click at [699, 275] on span "23" at bounding box center [699, 278] width 37 height 37
type input "23/09/2025"
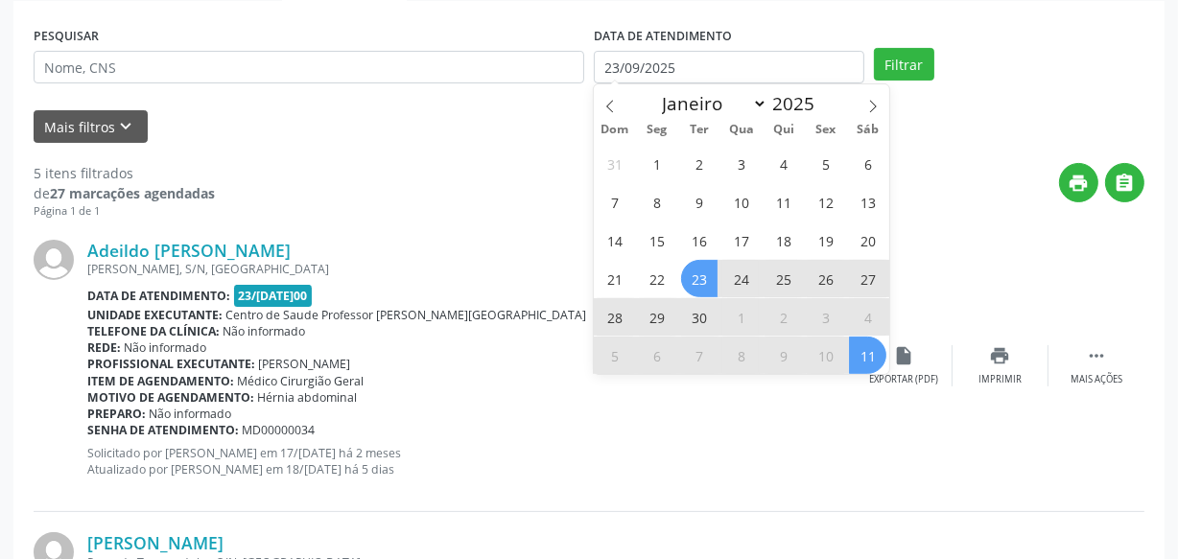
click at [854, 348] on span "11" at bounding box center [867, 355] width 37 height 37
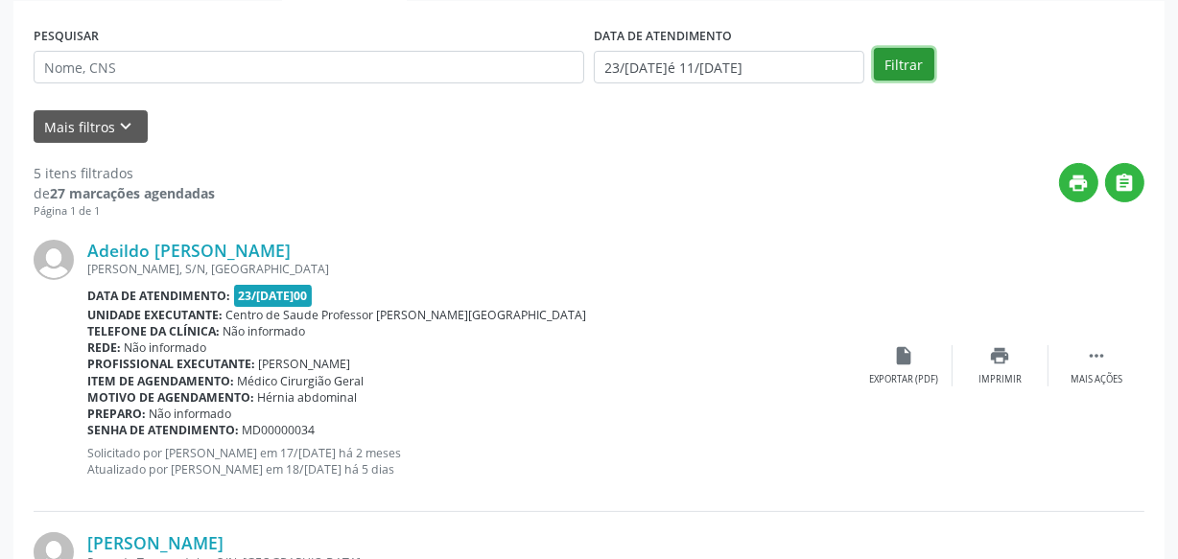
click at [901, 67] on button "Filtrar" at bounding box center [904, 64] width 60 height 33
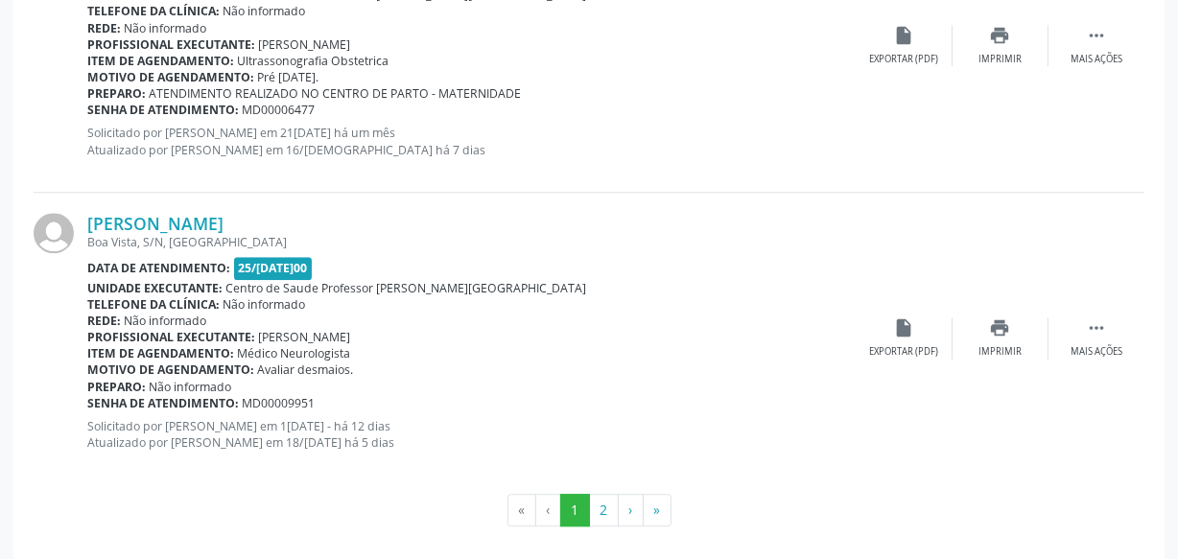
scroll to position [4519, 0]
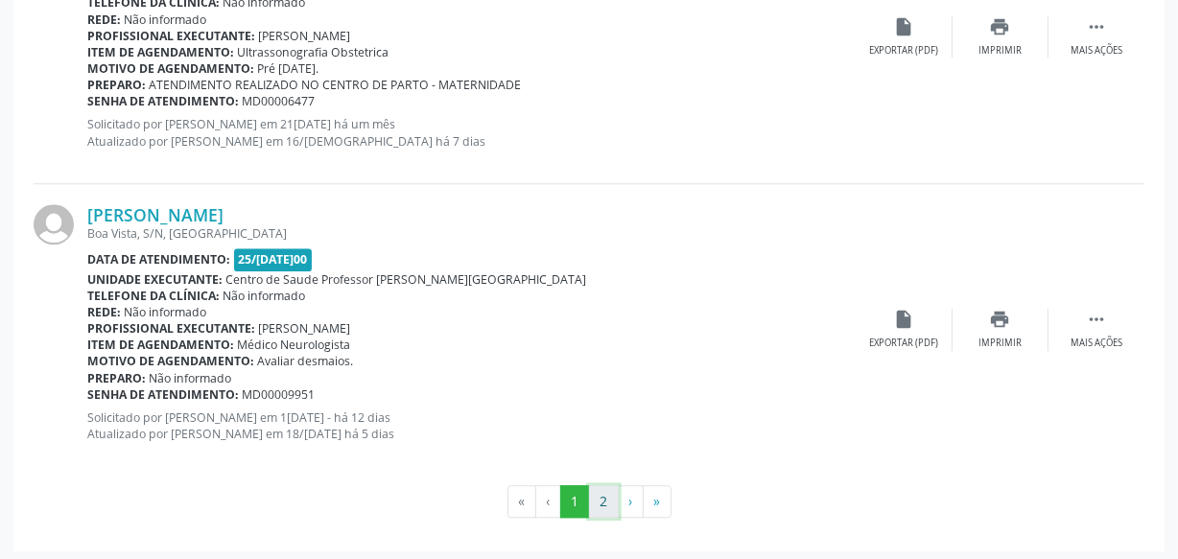
click at [612, 499] on button "2" at bounding box center [604, 501] width 30 height 33
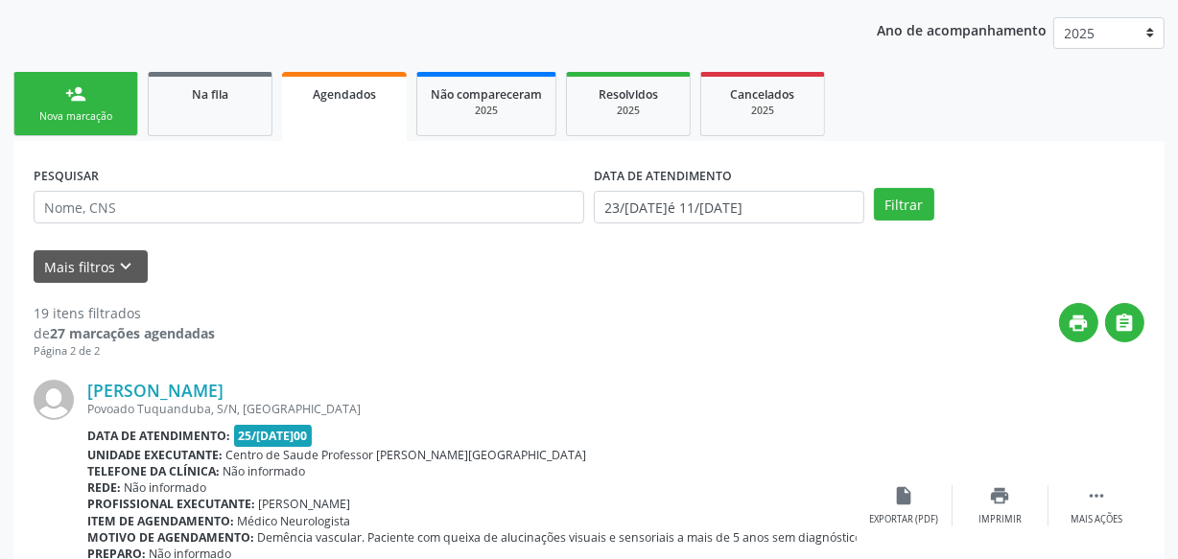
scroll to position [166, 0]
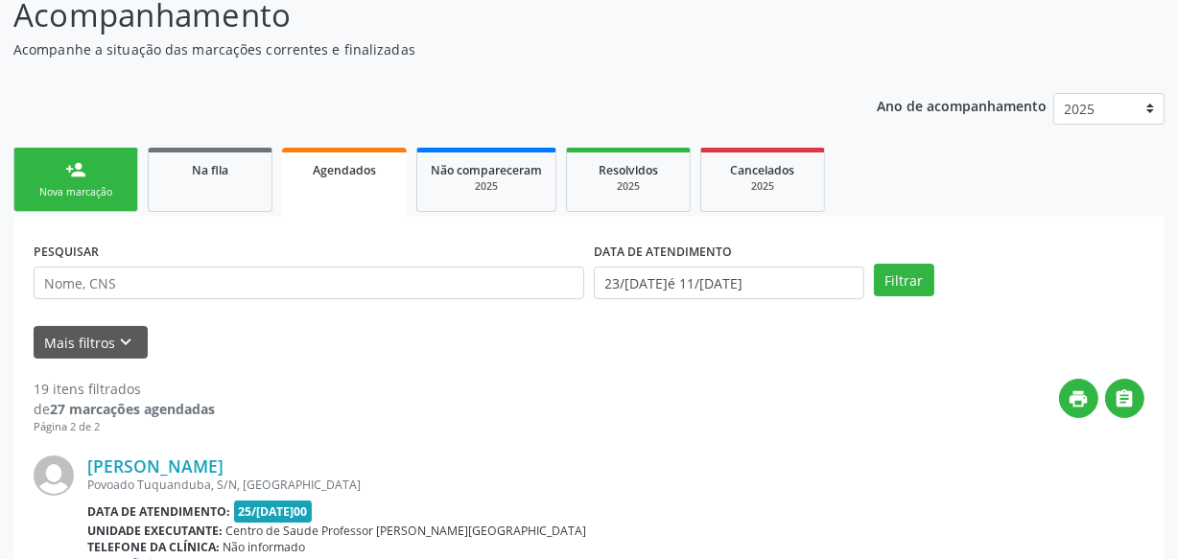
click at [74, 176] on div "person_add" at bounding box center [75, 169] width 21 height 21
